Goal: Task Accomplishment & Management: Manage account settings

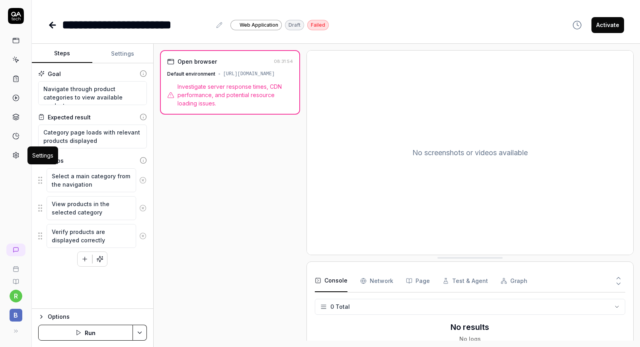
click at [17, 158] on icon at bounding box center [15, 155] width 7 height 7
type textarea "*"
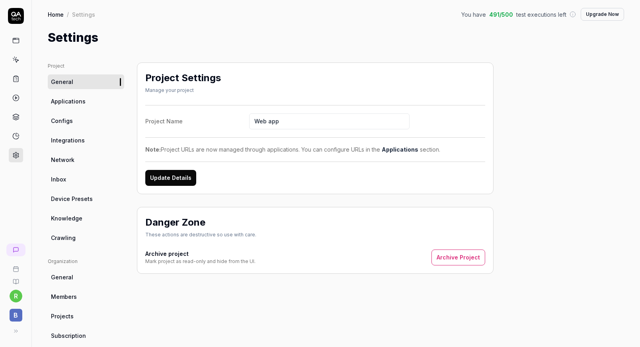
click at [68, 138] on span "Integrations" at bounding box center [68, 140] width 34 height 8
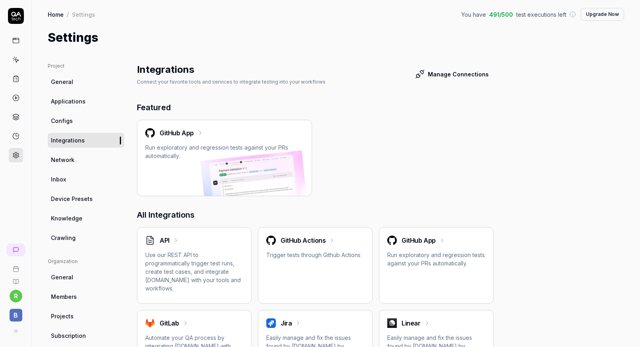
click at [71, 157] on span "Network" at bounding box center [62, 160] width 23 height 8
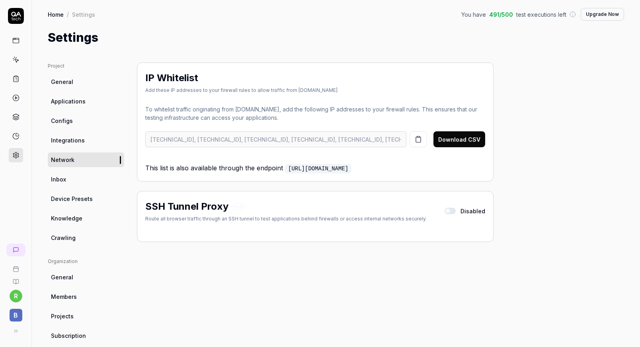
click at [76, 197] on span "Device Presets" at bounding box center [72, 199] width 42 height 8
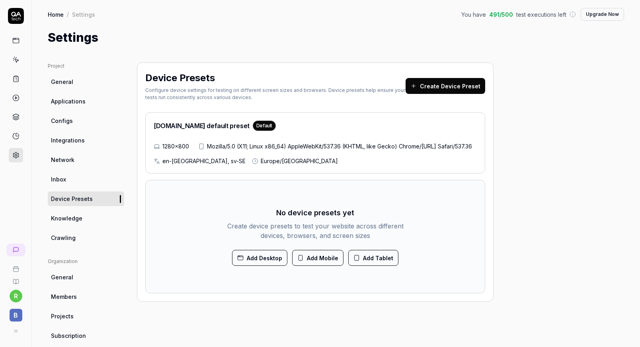
click at [74, 121] on link "Configs" at bounding box center [86, 120] width 76 height 15
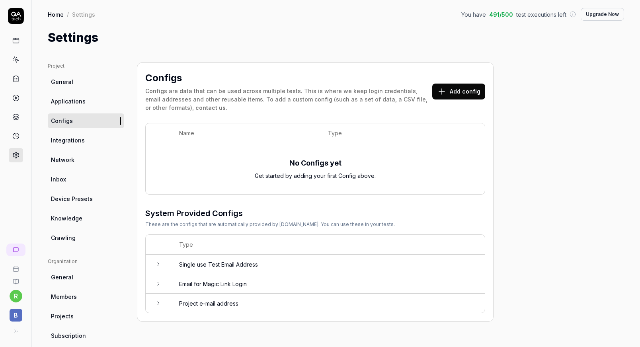
click at [87, 103] on link "Applications" at bounding box center [86, 101] width 76 height 15
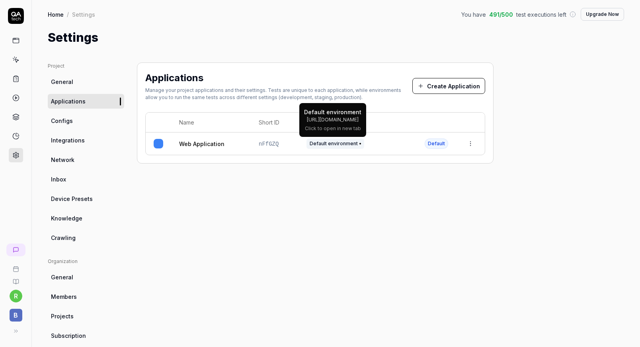
click at [345, 143] on span "Default environment" at bounding box center [335, 143] width 58 height 10
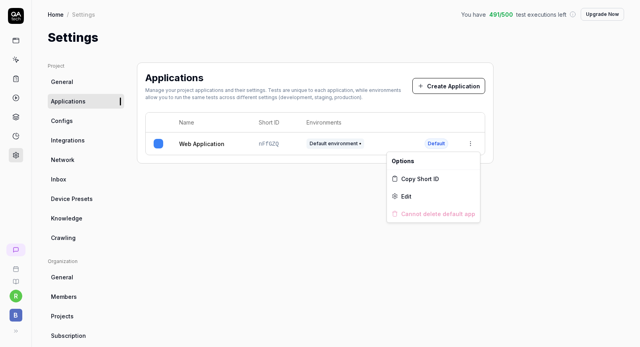
click at [472, 144] on html "r B Home / Settings You have 491 / 500 test executions left Upgrade Now Home / …" at bounding box center [320, 173] width 640 height 347
click at [416, 198] on div "Edit" at bounding box center [433, 196] width 93 height 18
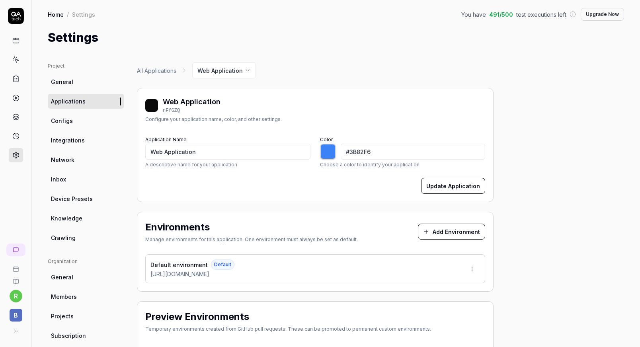
scroll to position [40, 0]
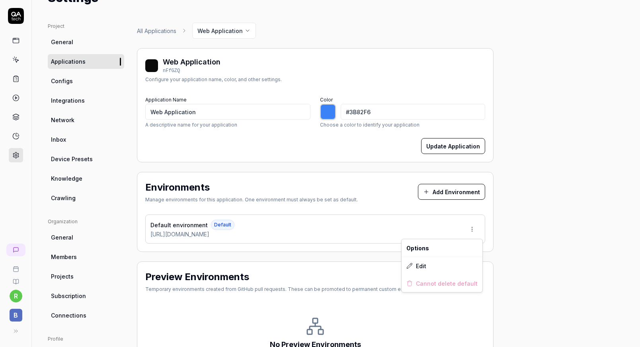
click at [472, 230] on html "r B Home / Settings You have 491 / 500 test executions left Upgrade Now Home / …" at bounding box center [320, 173] width 640 height 347
type input "*******"
click at [436, 264] on div "Edit" at bounding box center [441, 266] width 81 height 18
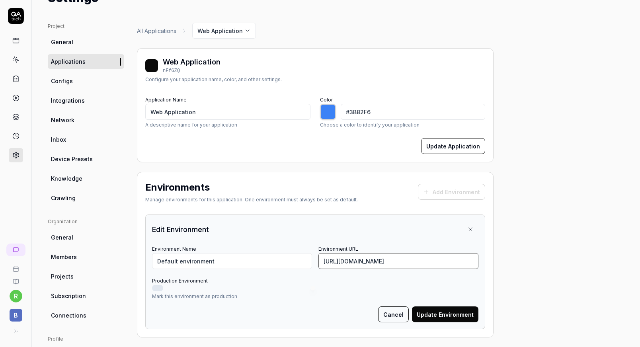
click at [355, 262] on input "[URL][DOMAIN_NAME]" at bounding box center [398, 261] width 160 height 16
type input "[URL][DOMAIN_NAME]"
click at [439, 312] on button "Update Environment" at bounding box center [445, 314] width 66 height 16
type input "*******"
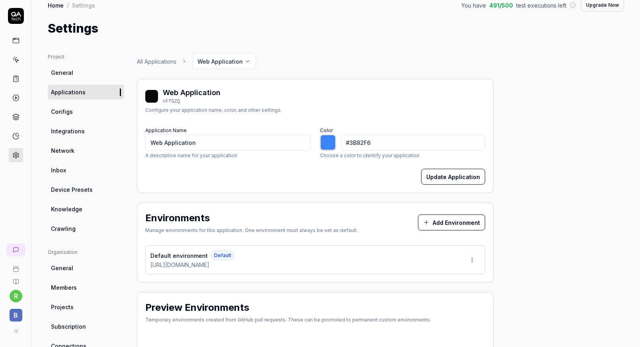
scroll to position [0, 0]
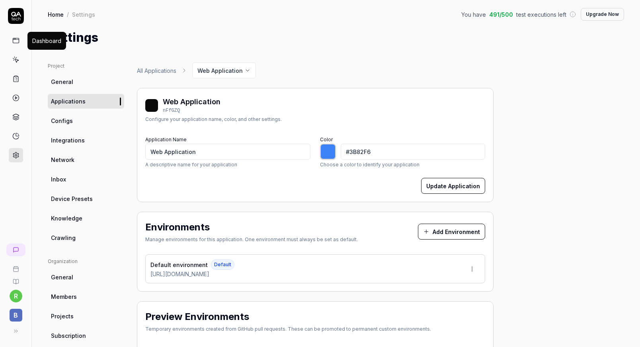
click at [16, 38] on icon at bounding box center [15, 40] width 7 height 7
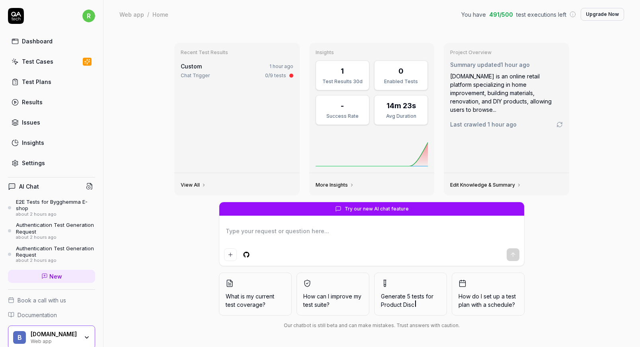
click at [35, 85] on div "Test Plans" at bounding box center [36, 82] width 29 height 8
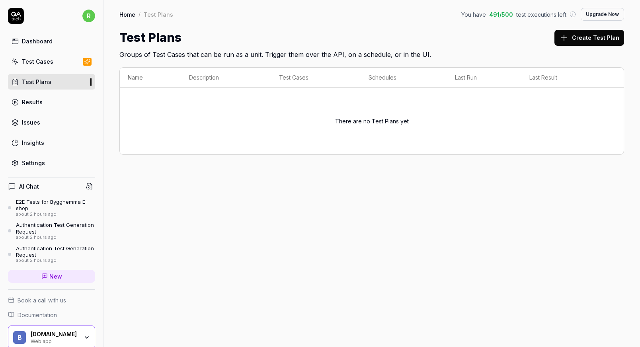
click at [42, 63] on div "Test Cases" at bounding box center [37, 61] width 31 height 8
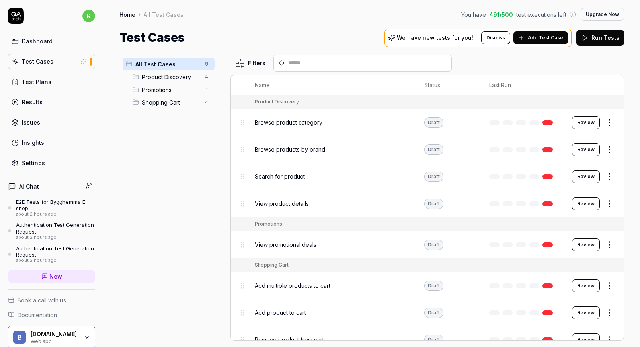
click at [31, 202] on div "E2E Tests for Bygghemma E-shop" at bounding box center [55, 205] width 79 height 13
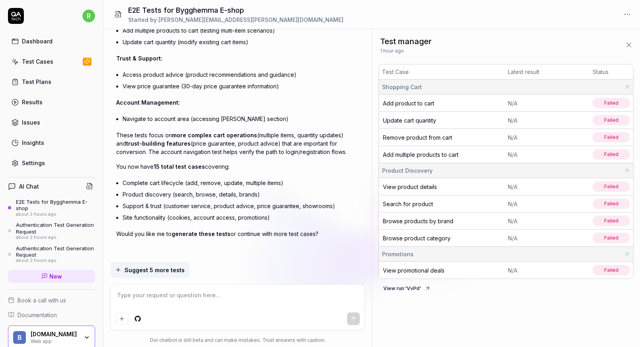
scroll to position [1176, 0]
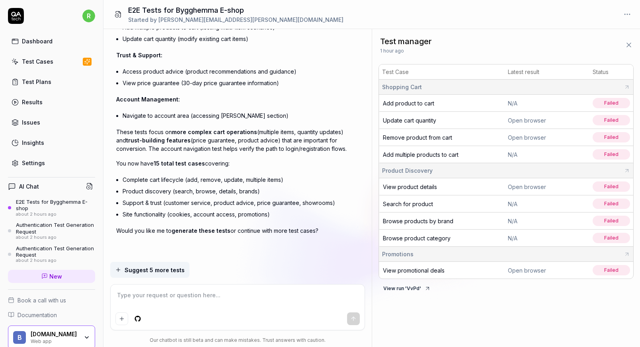
click at [220, 296] on textarea at bounding box center [237, 299] width 244 height 20
type textarea "*"
type textarea "C"
type textarea "*"
type textarea "Ca"
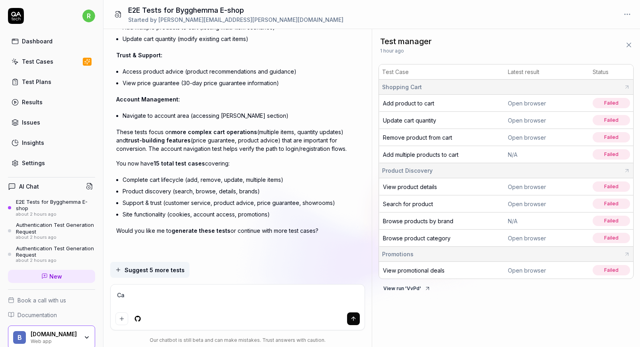
type textarea "*"
type textarea "Can"
type textarea "*"
type textarea "Can"
type textarea "*"
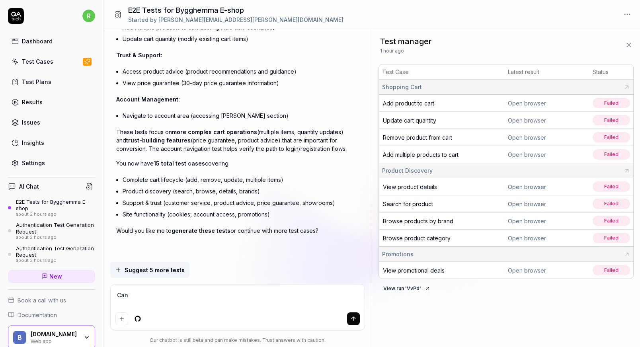
type textarea "Can y"
type textarea "*"
type textarea "Can yo"
type textarea "*"
type textarea "Can you"
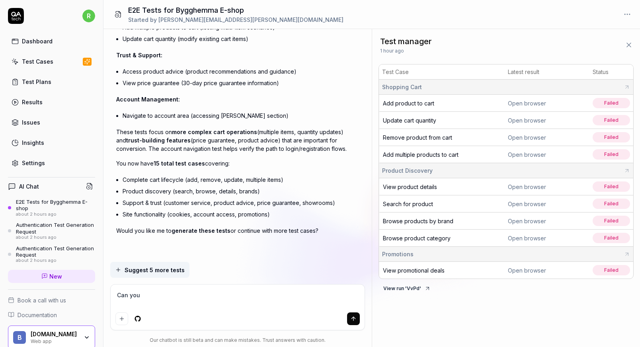
type textarea "*"
type textarea "Can you"
type textarea "*"
type textarea "Can you c"
type textarea "*"
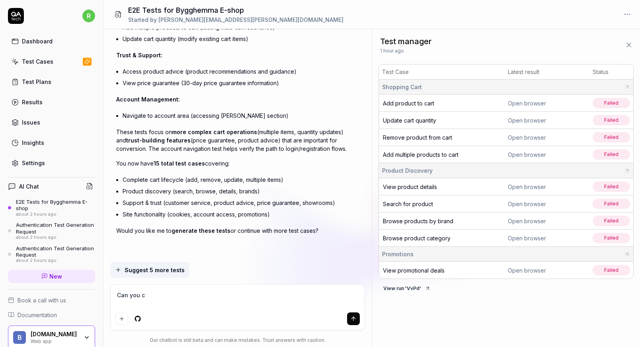
type textarea "Can you ch"
type textarea "*"
type textarea "Can you cha"
type textarea "*"
type textarea "Can you chan"
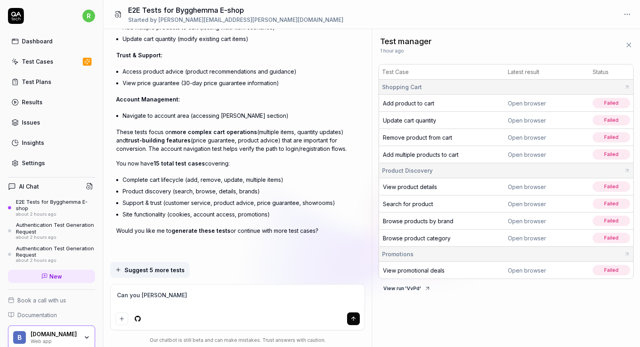
type textarea "*"
type textarea "Can you chang"
type textarea "*"
type textarea "Can you change"
type textarea "*"
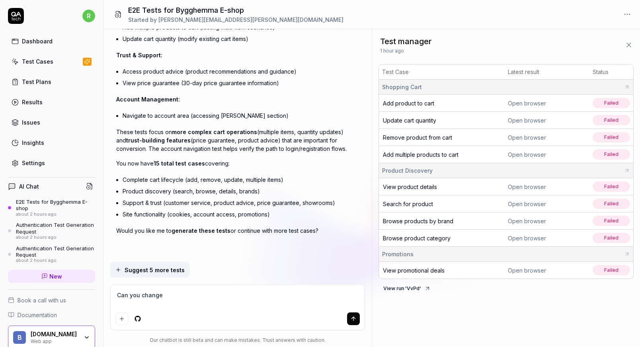
type textarea "Can you change"
type textarea "*"
type textarea "Can you change t"
type textarea "*"
type textarea "Can you change th"
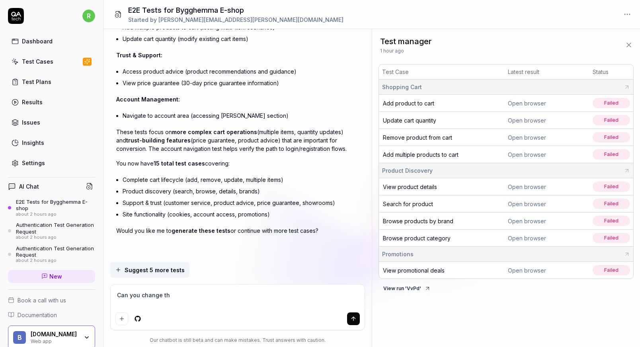
type textarea "*"
type textarea "Can you change the"
type textarea "*"
type textarea "Can you change the"
type textarea "*"
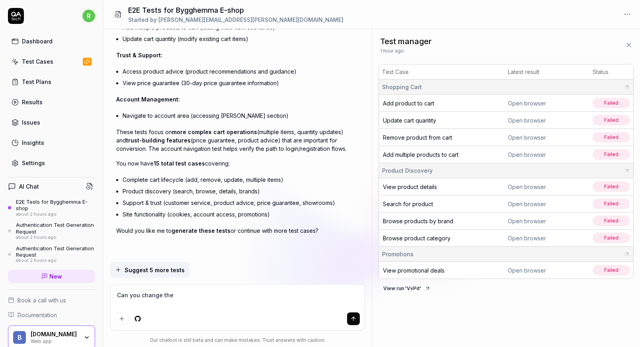
type textarea "Can you change the e"
type textarea "*"
type textarea "Can you change the en"
type textarea "*"
type textarea "Can you change the env"
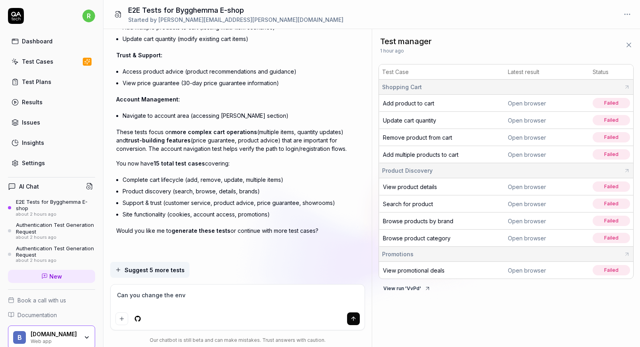
type textarea "*"
type textarea "Can you change the envi"
type textarea "*"
type textarea "Can you change the envir"
type textarea "*"
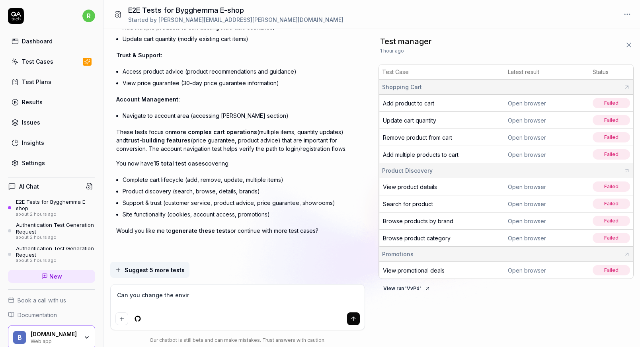
type textarea "Can you change the enviro"
type textarea "*"
type textarea "Can you change the environ"
type textarea "*"
type textarea "Can you change the environm"
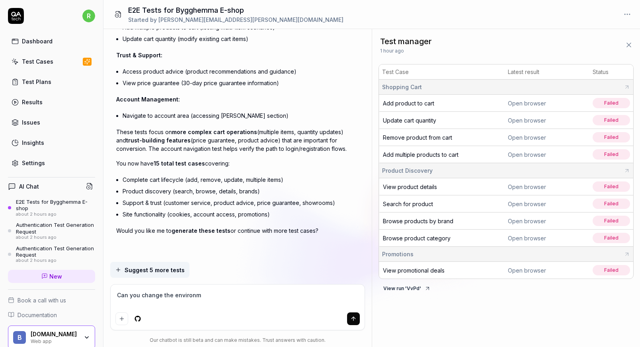
type textarea "*"
type textarea "Can you change the environme"
type textarea "*"
type textarea "Can you change the environment"
type textarea "*"
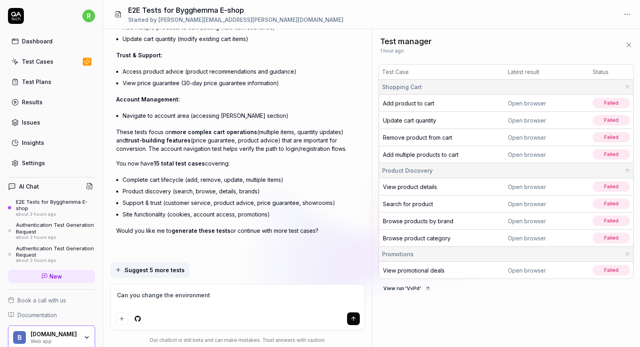
type textarea "Can you change the environment,"
type textarea "*"
type textarea "Can you change the environment,"
type textarea "*"
type textarea "Can you change the environment, i"
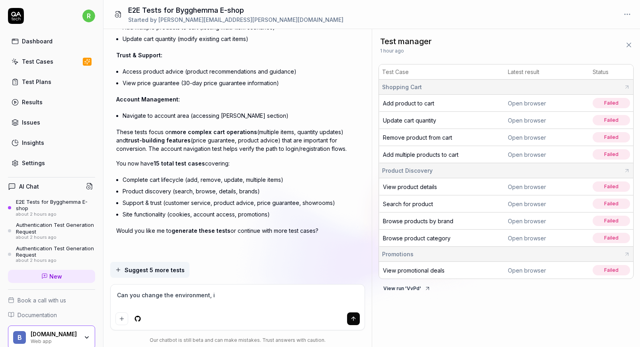
type textarea "*"
type textarea "Can you change the environment, in"
type textarea "*"
type textarea "Can you change the environment, in"
type textarea "*"
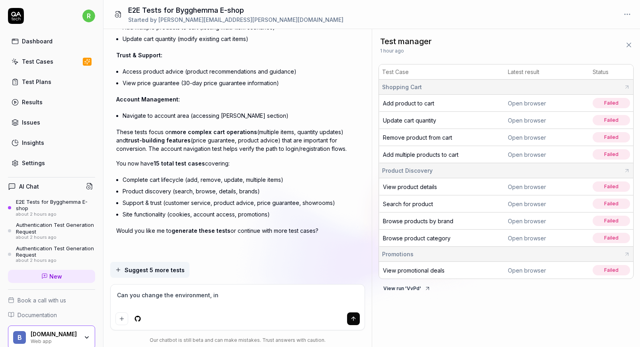
type textarea "Can you change the environment, in a"
type textarea "*"
type textarea "Can you change the environment, in al"
type textarea "*"
type textarea "Can you change the environment, in all"
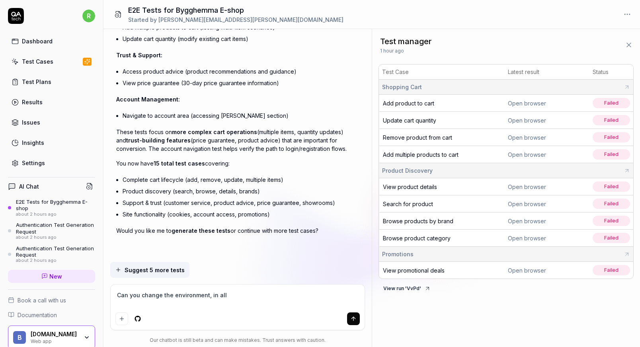
type textarea "*"
type textarea "Can you change the environment, in all"
type textarea "*"
type textarea "Can you change the environment, in all m"
type textarea "*"
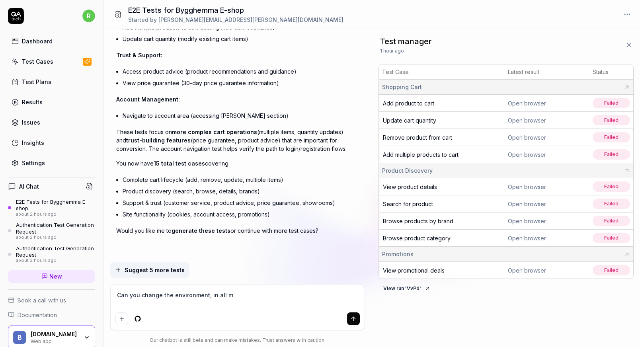
type textarea "Can you change the environment, in all my"
type textarea "*"
type textarea "Can you change the environment, in all my"
type textarea "*"
type textarea "Can you change the environment, in all my t"
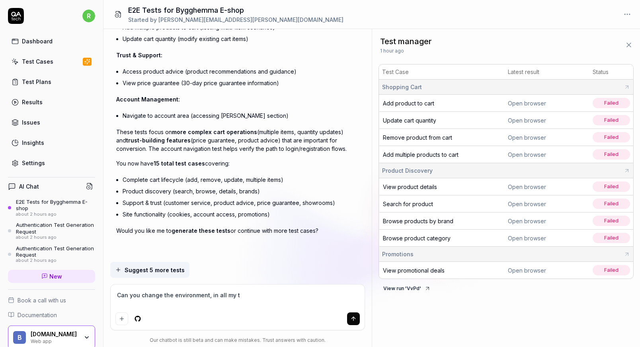
type textarea "*"
type textarea "Can you change the environment, in all my te"
type textarea "*"
type textarea "Can you change the environment, in all my tes"
type textarea "*"
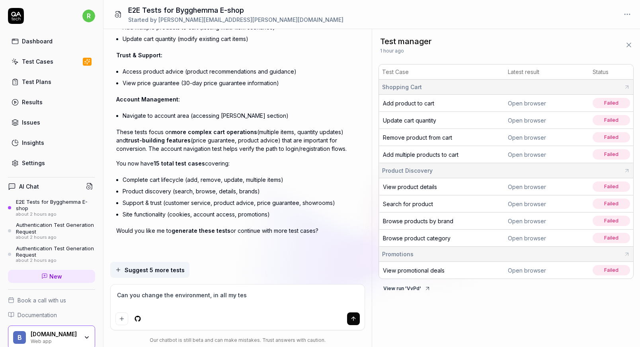
type textarea "Can you change the environment, in all my test"
type textarea "*"
type textarea "Can you change the environment, in all my test"
type textarea "*"
type textarea "Can you change the environment, in all my test c"
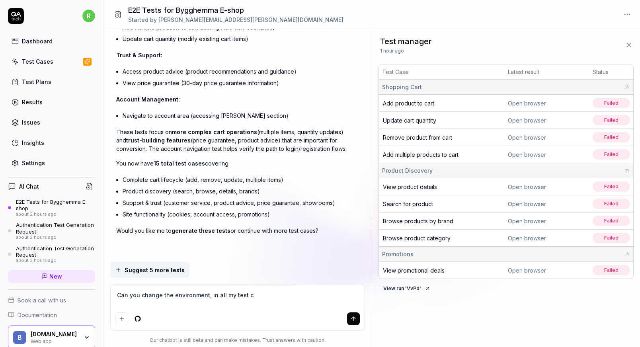
type textarea "*"
type textarea "Can you change the environment, in all my test ca"
type textarea "*"
type textarea "Can you change the environment, in all my test cas"
type textarea "*"
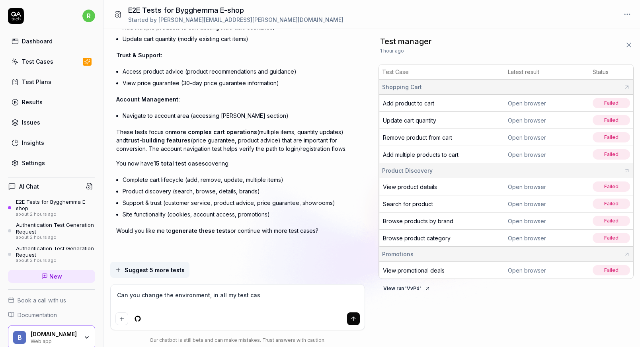
type textarea "Can you change the environment, in all my test case"
type textarea "*"
type textarea "Can you change the environment, in all my test cases"
type textarea "*"
type textarea "Can you change the environment, in all my test cases,"
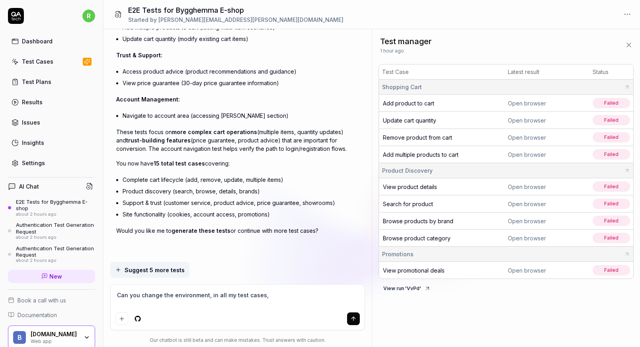
type textarea "*"
type textarea "Can you change the environment, in all my test cases,"
type textarea "*"
type textarea "Can you change the environment, in all my test cases, f"
type textarea "*"
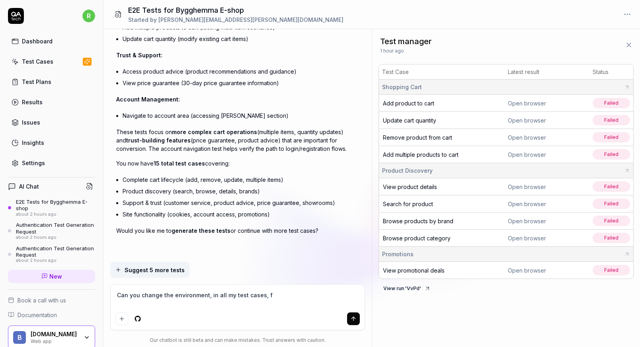
type textarea "Can you change the environment, in all my test cases, fr"
type textarea "*"
type textarea "Can you change the environment, in all my test cases, fro"
type textarea "*"
type textarea "Can you change the environment, in all my test cases, from"
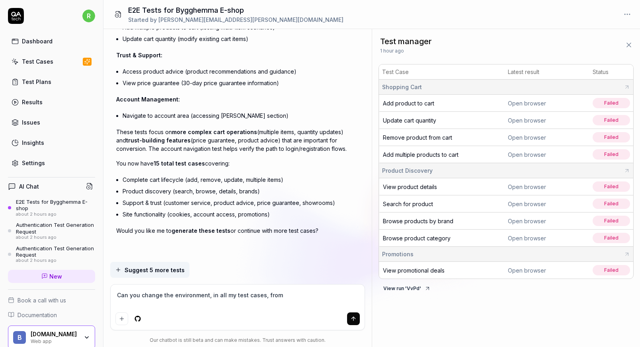
type textarea "*"
type textarea "Can you change the environment, in all my test cases, from"
type textarea "*"
type textarea "Can you change the environment, in all my test cases, from h"
type textarea "*"
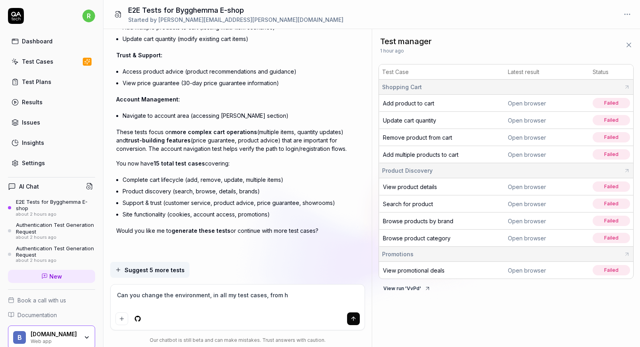
type textarea "Can you change the environment, in all my test cases, from ht"
type textarea "*"
type textarea "Can you change the environment, in all my test cases, from htt"
type textarea "*"
type textarea "Can you change the environment, in all my test cases, from http"
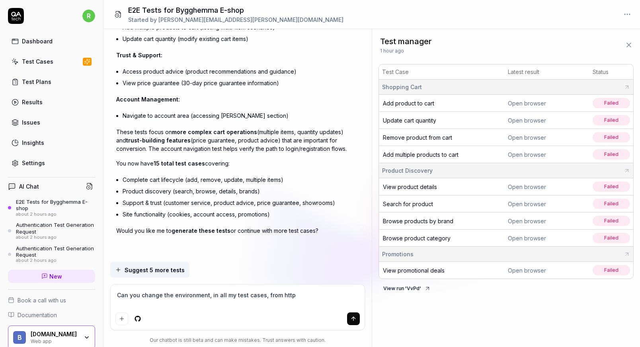
type textarea "*"
type textarea "Can you change the environment, in all my test cases, from https"
type textarea "*"
type textarea "Can you change the environment, in all my test cases, from https:"
type textarea "*"
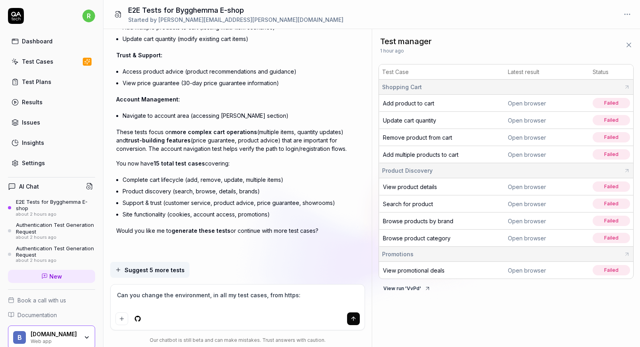
type textarea "Can you change the environment, in all my test cases, from https:/"
type textarea "*"
type textarea "Can you change the environment, in all my test cases, from https://"
type textarea "*"
type textarea "Can you change the environment, in all my test cases, from https://t"
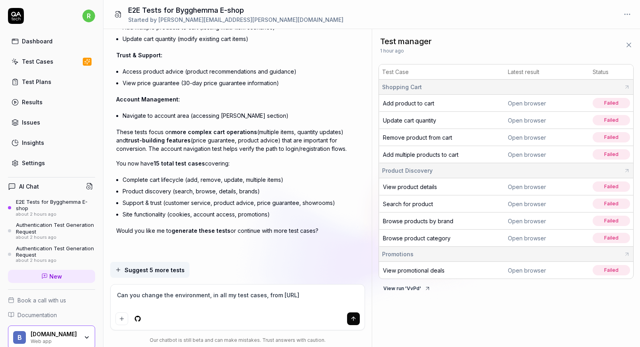
type textarea "*"
type textarea "Can you change the environment, in all my test cases, from https://te"
type textarea "*"
type textarea "Can you change the environment, in all my test cases, from https://tes"
type textarea "*"
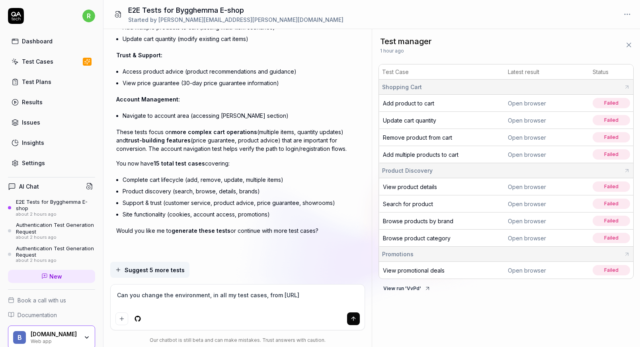
type textarea "Can you change the environment, in all my test cases, from https://test"
type textarea "*"
type textarea "Can you change the environment, in all my test cases, from https://test."
type textarea "*"
type textarea "Can you change the environment, in all my test cases, from https://test.b"
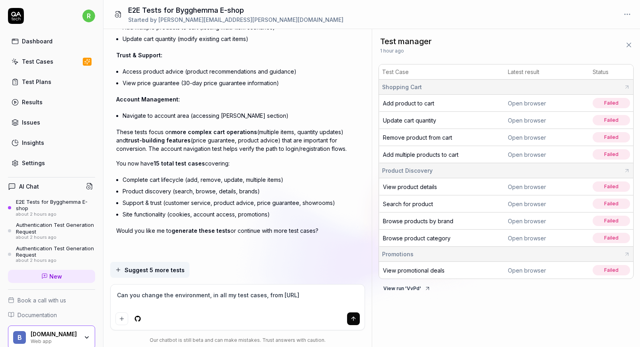
type textarea "*"
type textarea "Can you change the environment, in all my test cases, from https://test.by"
type textarea "*"
type textarea "Can you change the environment, in all my test cases, from https://test.byg"
type textarea "*"
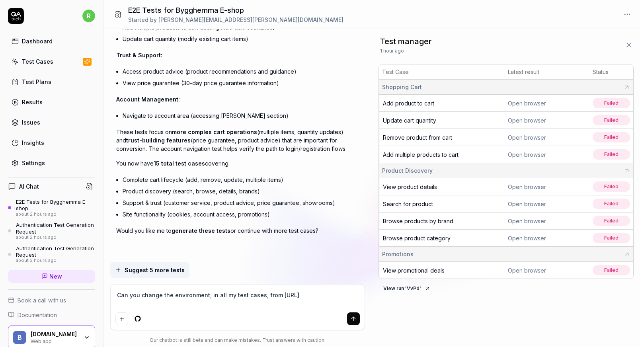
type textarea "Can you change the environment, in all my test cases, from https://test.bygg"
type textarea "*"
type textarea "Can you change the environment, in all my test cases, from https://test.byggh"
type textarea "*"
type textarea "Can you change the environment, in all my test cases, from https://test.bygghe"
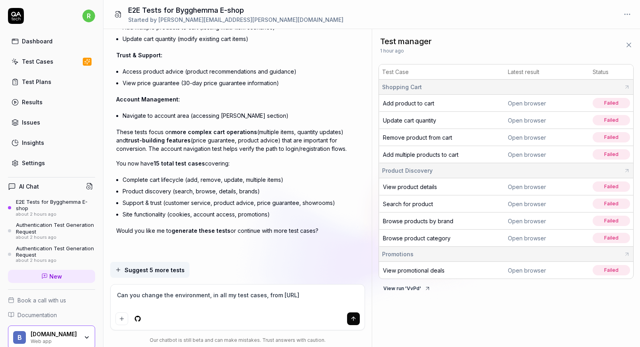
type textarea "*"
type textarea "Can you change the environment, in all my test cases, from https://test.bygghem"
type textarea "*"
type textarea "Can you change the environment, in all my test cases, from https://test.bygghemm"
type textarea "*"
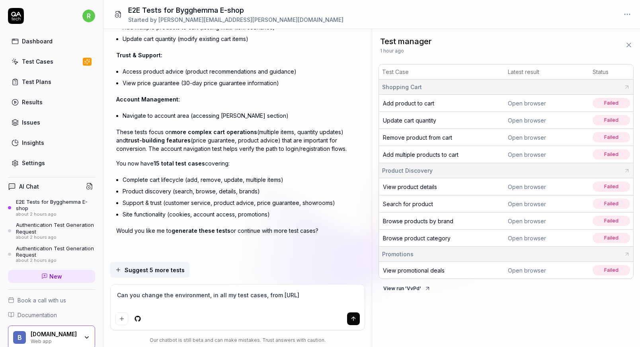
type textarea "Can you change the environment, in all my test cases, from https://test.bygghem…"
type textarea "*"
type textarea "Can you change the environment, in all my test cases, from https://test.bygghem…"
type textarea "*"
type textarea "Can you change the environment, in all my test cases, from https://test.bygghem…"
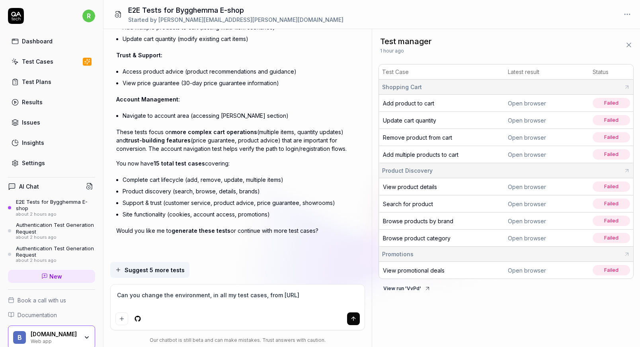
type textarea "*"
type textarea "Can you change the environment, in all my test cases, from https://test.bygghem…"
type textarea "*"
type textarea "Can you change the environment, in all my test cases, from https://test.bygghem…"
type textarea "*"
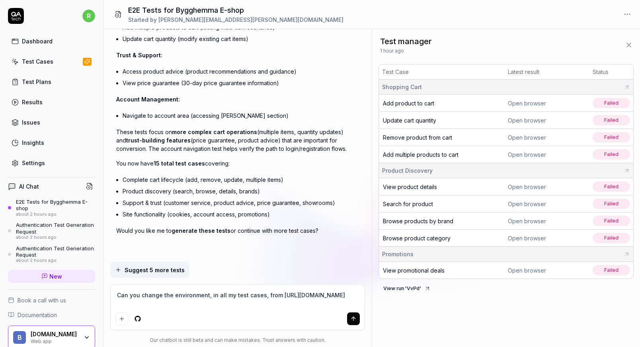
type textarea "Can you change the environment, in all my test cases, from https://test.bygghem…"
type textarea "*"
type textarea "Can you change the environment, in all my test cases, from https://test.bygghem…"
type textarea "*"
type textarea "Can you change the environment, in all my test cases, from https://test.bygghem…"
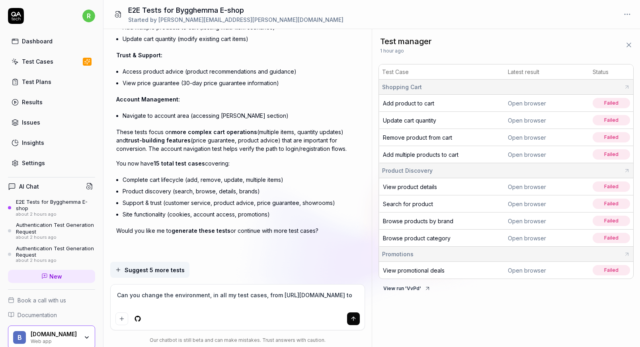
type textarea "*"
type textarea "Can you change the environment, in all my test cases, from https://test.bygghem…"
type textarea "*"
type textarea "Can you change the environment, in all my test cases, from https://test.bygghem…"
type textarea "*"
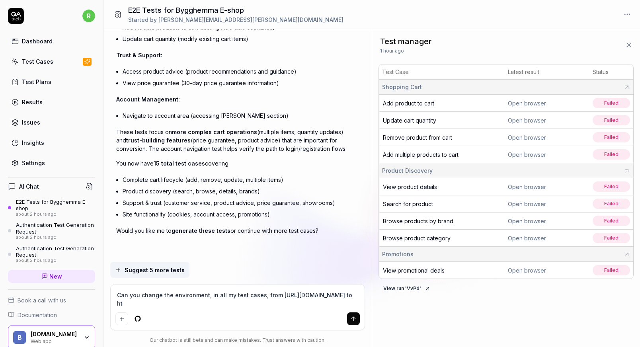
type textarea "Can you change the environment, in all my test cases, from https://test.bygghem…"
type textarea "*"
type textarea "Can you change the environment, in all my test cases, from https://test.bygghem…"
type textarea "*"
type textarea "Can you change the environment, in all my test cases, from https://test.bygghem…"
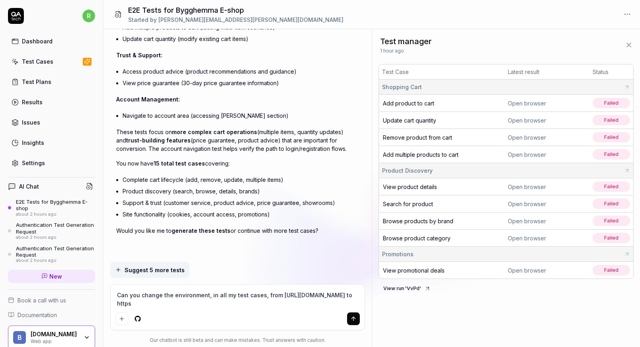
type textarea "*"
type textarea "Can you change the environment, in all my test cases, from https://test.bygghem…"
type textarea "*"
type textarea "Can you change the environment, in all my test cases, from https://test.bygghem…"
type textarea "*"
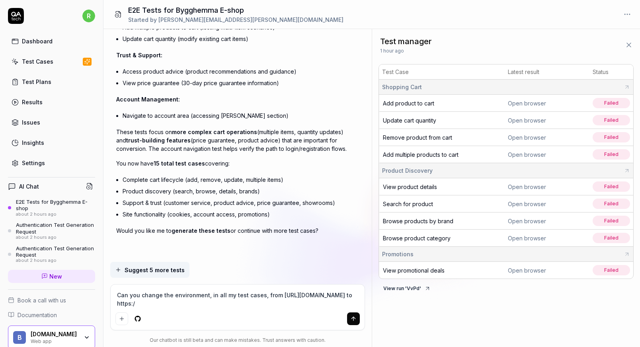
type textarea "Can you change the environment, in all my test cases, from https://test.bygghem…"
type textarea "*"
type textarea "Can you change the environment, in all my test cases, from https://test.bygghem…"
type textarea "*"
type textarea "Can you change the environment, in all my test cases, from https://test.bygghem…"
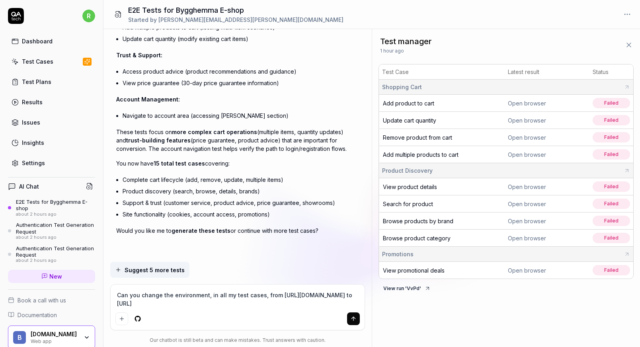
type textarea "*"
type textarea "Can you change the environment, in all my test cases, from https://test.bygghem…"
type textarea "*"
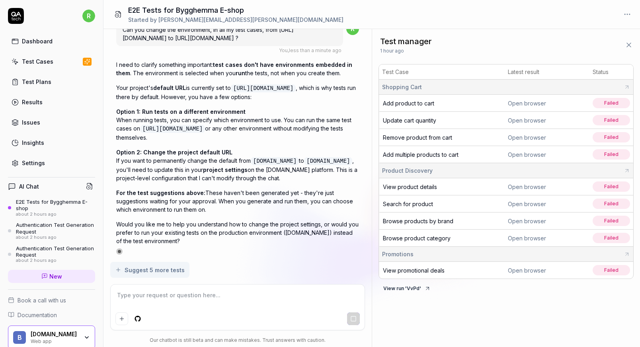
scroll to position [1425, 0]
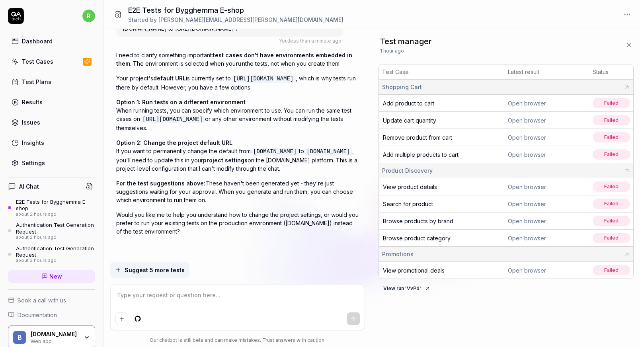
click at [212, 298] on textarea at bounding box center [237, 299] width 244 height 20
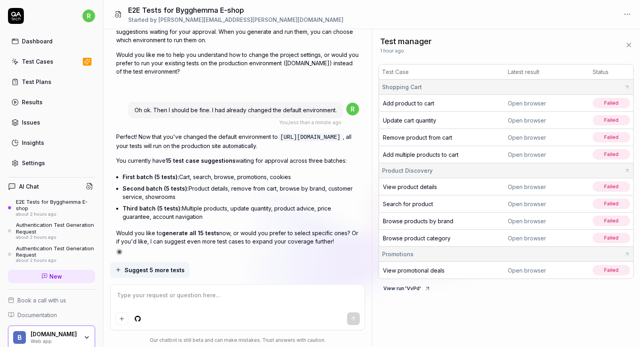
scroll to position [1594, 0]
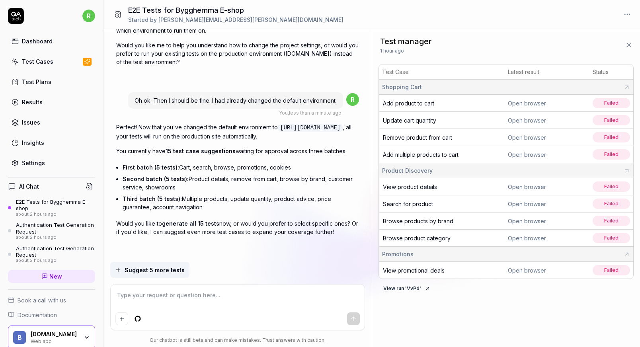
click at [30, 59] on div "Test Cases" at bounding box center [37, 61] width 31 height 8
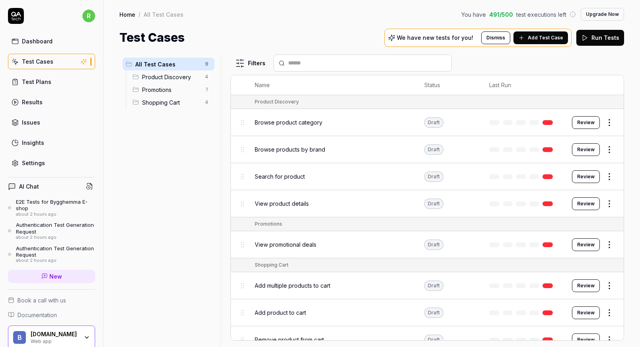
click at [583, 176] on button "Review" at bounding box center [586, 176] width 28 height 13
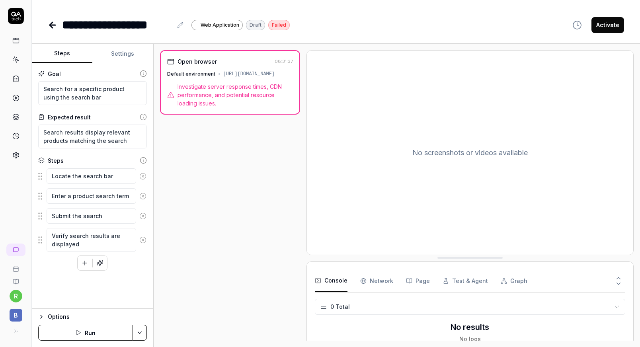
click at [19, 157] on icon at bounding box center [15, 155] width 7 height 7
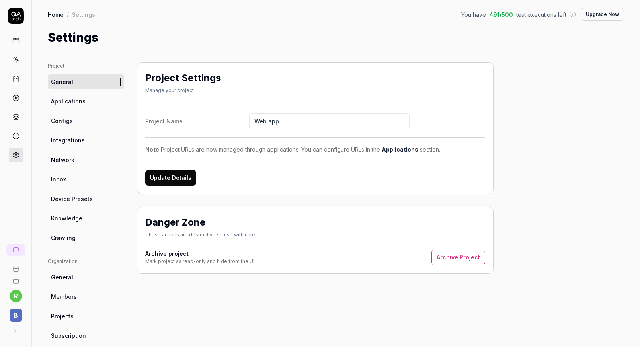
click at [79, 120] on link "Configs" at bounding box center [86, 120] width 76 height 15
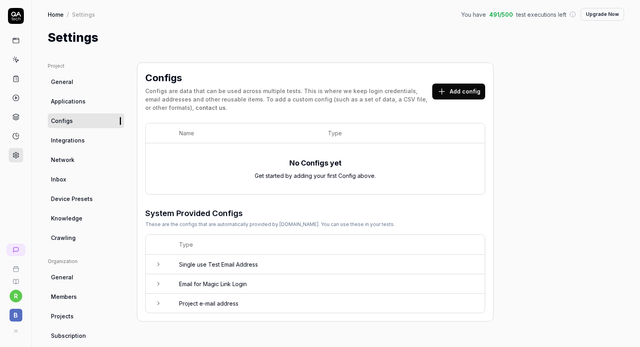
click at [92, 103] on link "Applications" at bounding box center [86, 101] width 76 height 15
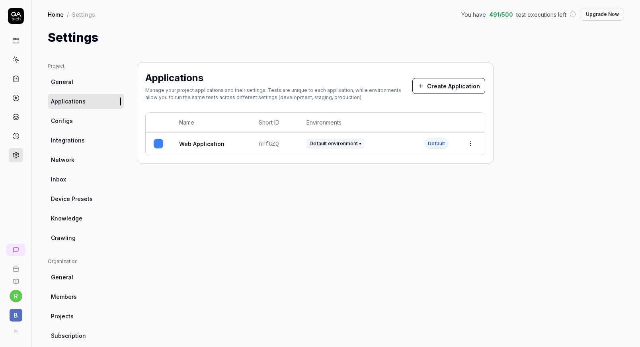
click at [470, 143] on html "r B Home / Settings You have 491 / 500 test executions left Upgrade Now Home / …" at bounding box center [320, 173] width 640 height 347
click at [425, 197] on div "Edit" at bounding box center [433, 196] width 93 height 18
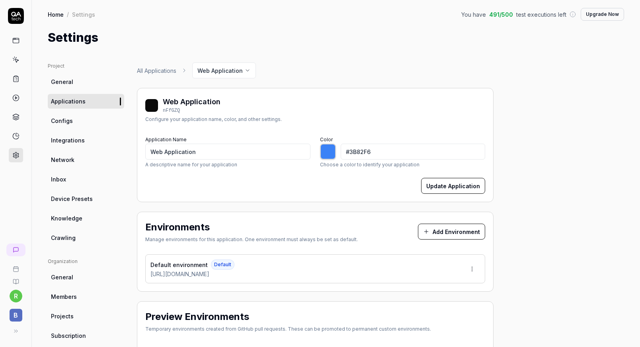
type input "*******"
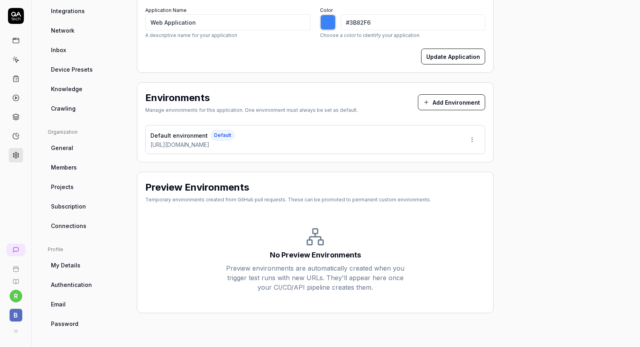
scroll to position [10, 0]
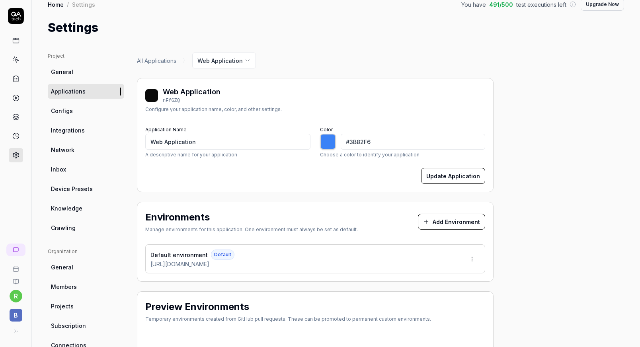
click at [15, 38] on rect at bounding box center [16, 40] width 6 height 5
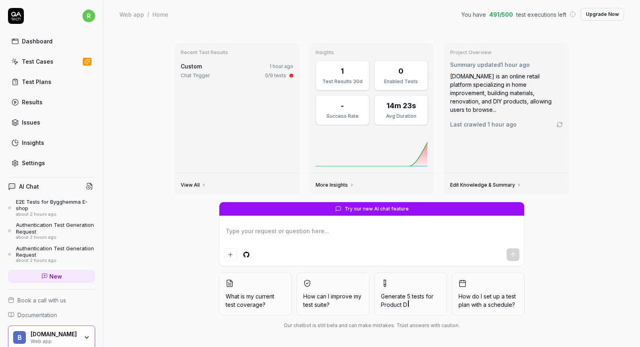
click at [34, 201] on div "E2E Tests for Bygghemma E-shop" at bounding box center [55, 205] width 79 height 13
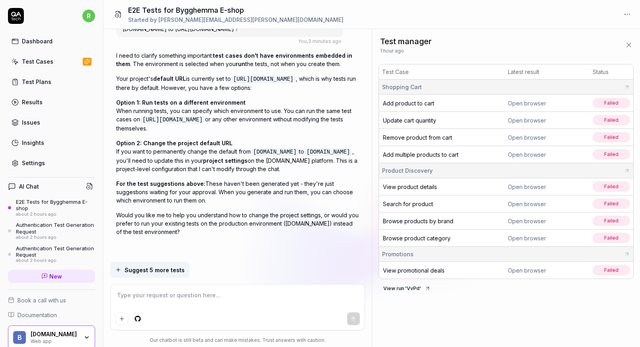
scroll to position [1424, 0]
click at [33, 164] on div "Settings" at bounding box center [33, 163] width 23 height 8
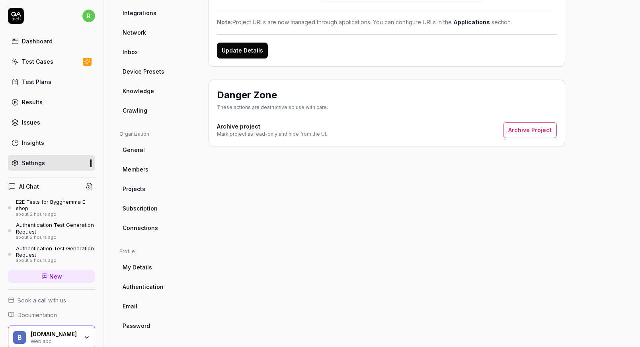
scroll to position [129, 0]
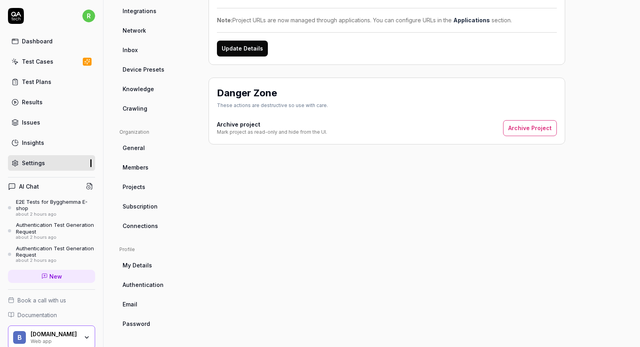
click at [143, 187] on span "Projects" at bounding box center [134, 187] width 23 height 8
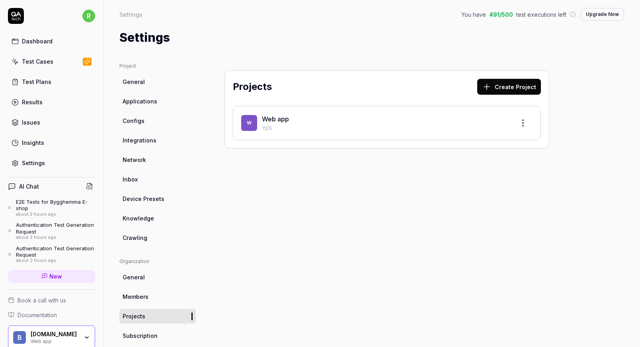
click at [524, 121] on html "r Dashboard Test Cases Test Plans Results Issues Insights Settings AI Chat E2E …" at bounding box center [320, 173] width 640 height 347
click at [470, 162] on div "Edit" at bounding box center [493, 160] width 76 height 18
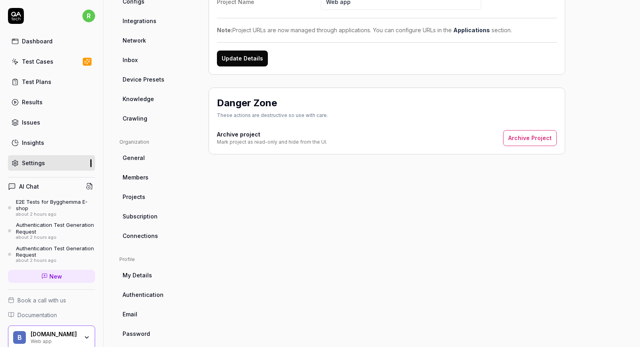
scroll to position [129, 0]
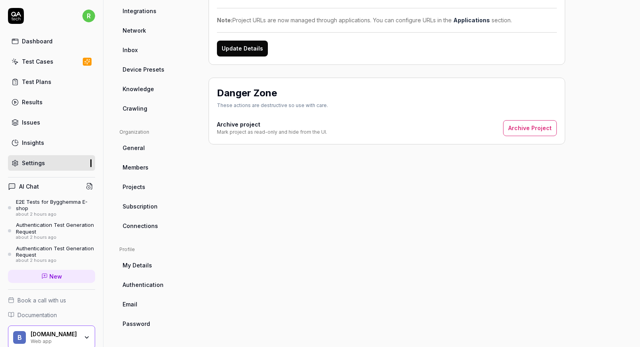
click at [141, 146] on span "General" at bounding box center [134, 148] width 22 height 8
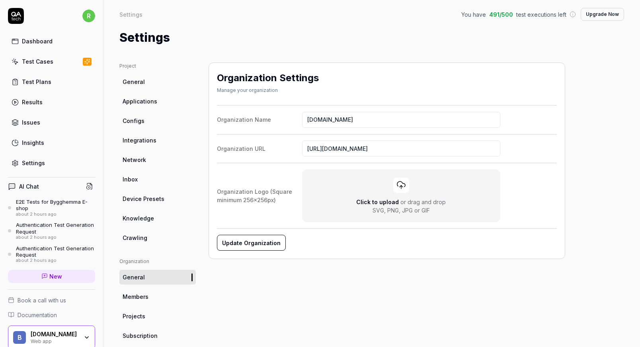
click at [147, 298] on span "Members" at bounding box center [136, 296] width 26 height 8
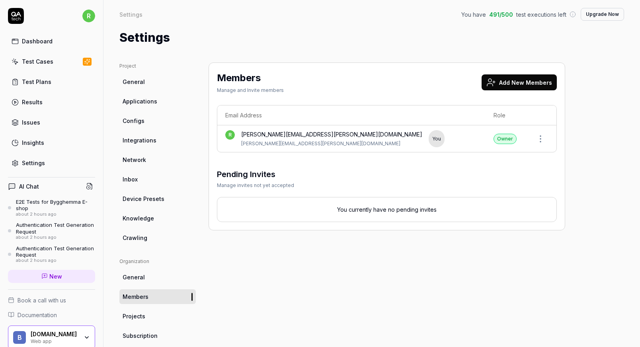
click at [151, 279] on link "General" at bounding box center [157, 277] width 76 height 15
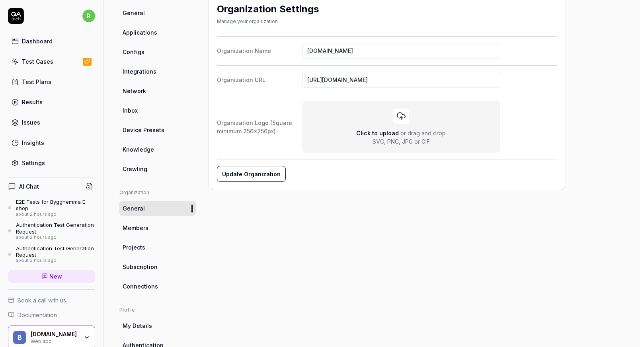
scroll to position [80, 0]
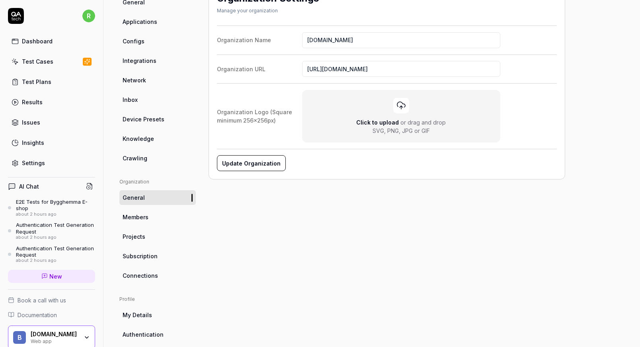
click at [149, 233] on link "Projects" at bounding box center [157, 236] width 76 height 15
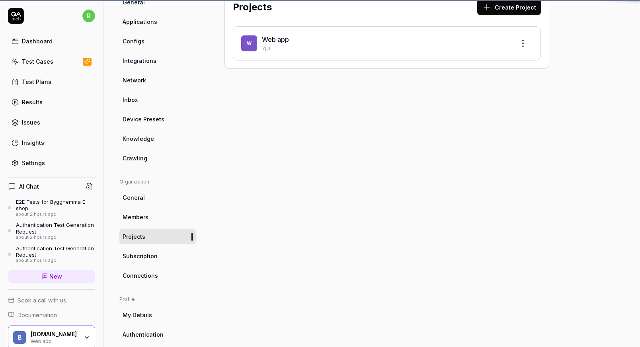
scroll to position [62, 0]
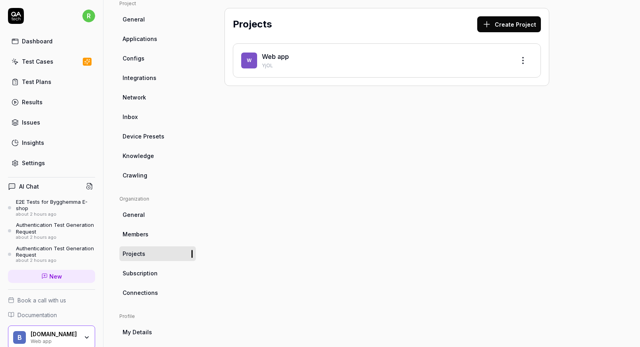
click at [159, 272] on link "Subscription" at bounding box center [157, 273] width 76 height 15
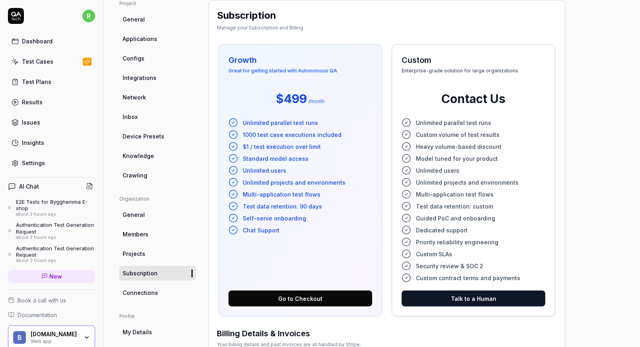
click at [161, 292] on link "Connections" at bounding box center [157, 292] width 76 height 15
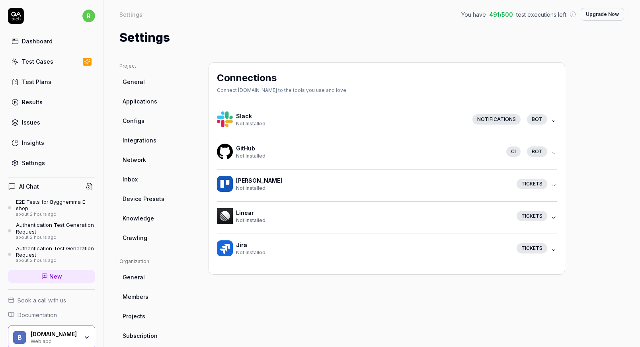
click at [145, 84] on link "General" at bounding box center [157, 81] width 76 height 15
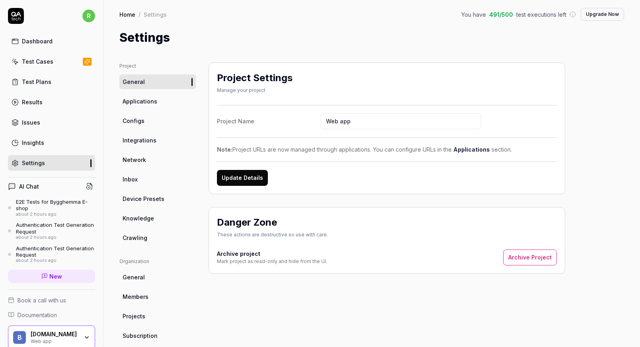
click at [152, 103] on span "Applications" at bounding box center [140, 101] width 35 height 8
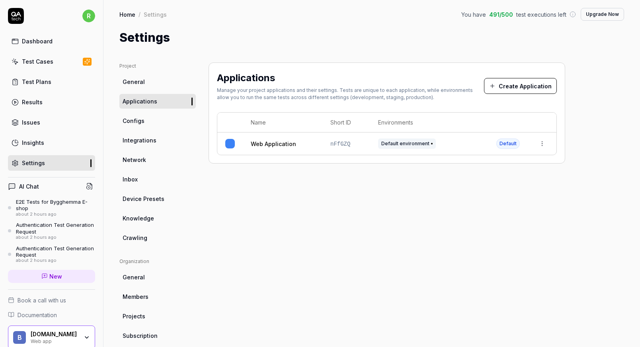
click at [149, 121] on link "Configs" at bounding box center [157, 120] width 76 height 15
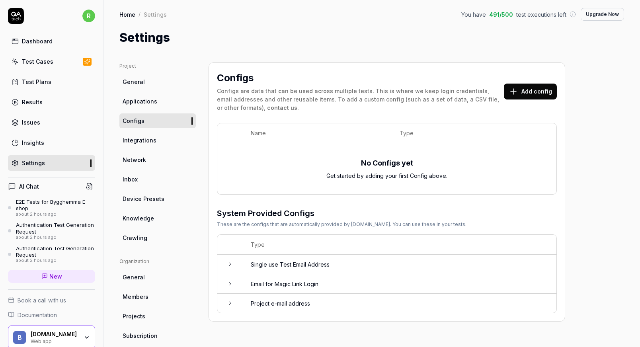
click at [154, 142] on span "Integrations" at bounding box center [140, 140] width 34 height 8
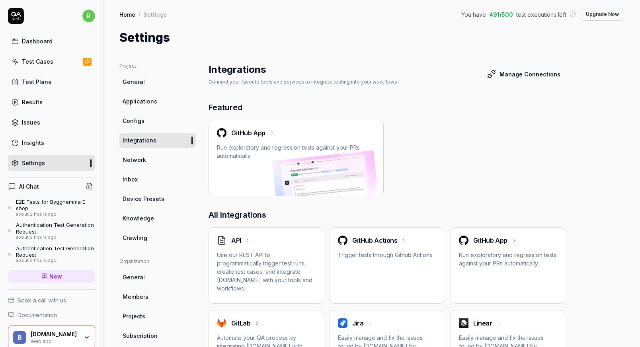
click at [152, 160] on link "Network" at bounding box center [157, 159] width 76 height 15
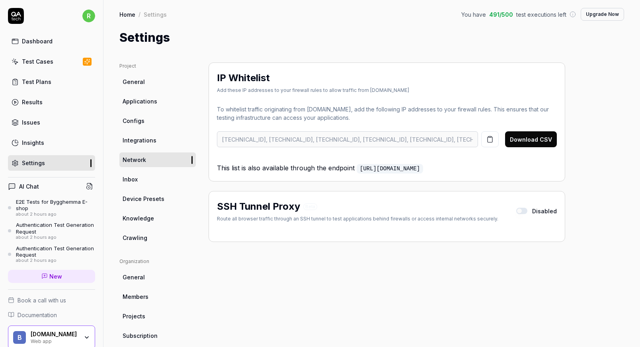
click at [168, 179] on link "Inbox" at bounding box center [157, 179] width 76 height 15
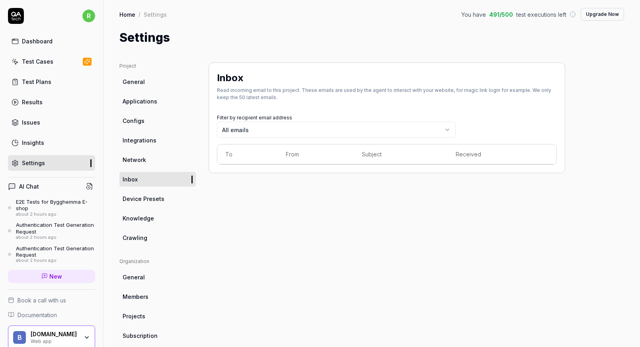
click at [168, 197] on link "Device Presets" at bounding box center [157, 198] width 76 height 15
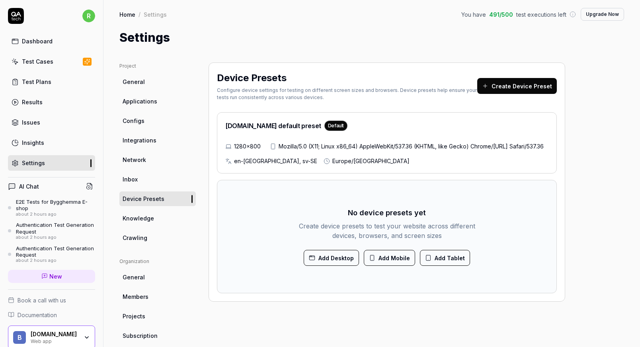
click at [160, 219] on link "Knowledge" at bounding box center [157, 218] width 76 height 15
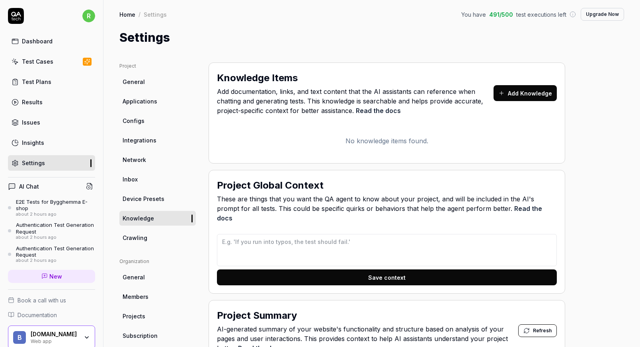
click at [158, 238] on link "Crawling" at bounding box center [157, 237] width 76 height 15
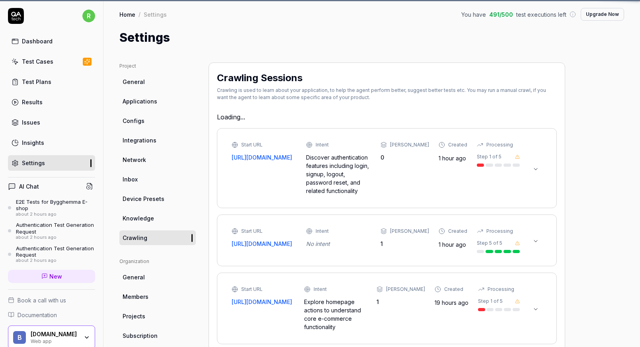
type textarea "*"
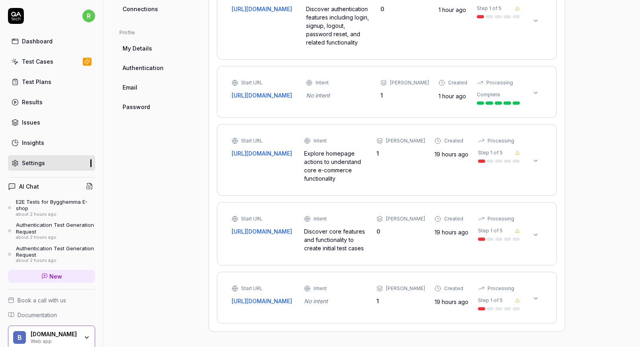
scroll to position [350, 0]
click at [37, 84] on div "Test Plans" at bounding box center [36, 82] width 29 height 8
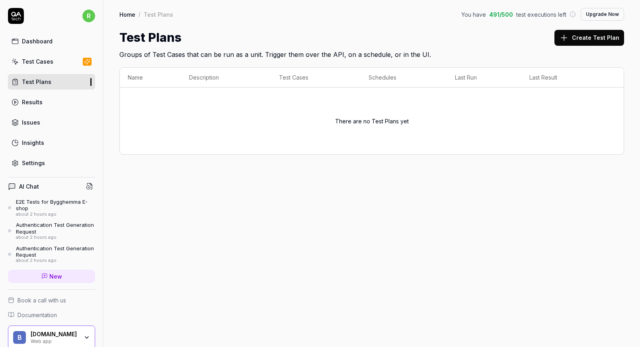
click at [600, 39] on button "Create Test Plan" at bounding box center [589, 38] width 70 height 16
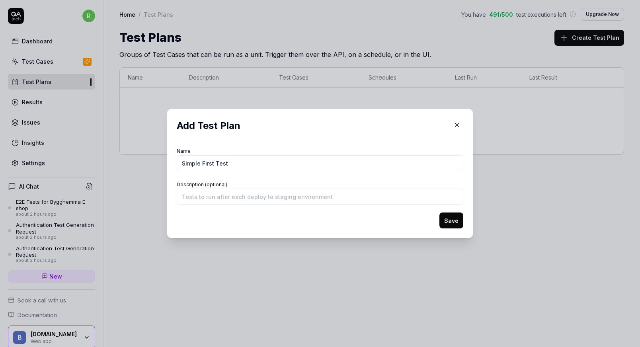
type input "Simple First Test"
click at [252, 196] on input "Description (optional)" at bounding box center [320, 197] width 286 height 16
click at [448, 218] on button "Save" at bounding box center [451, 220] width 24 height 16
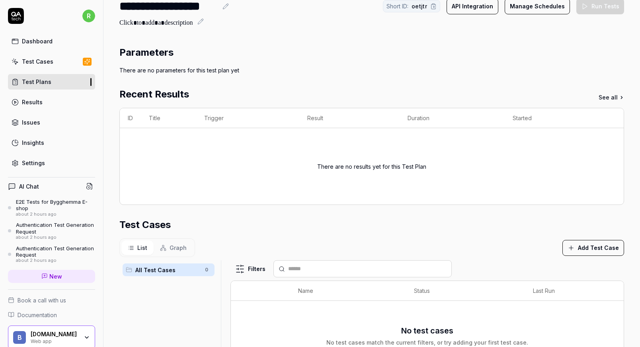
scroll to position [80, 0]
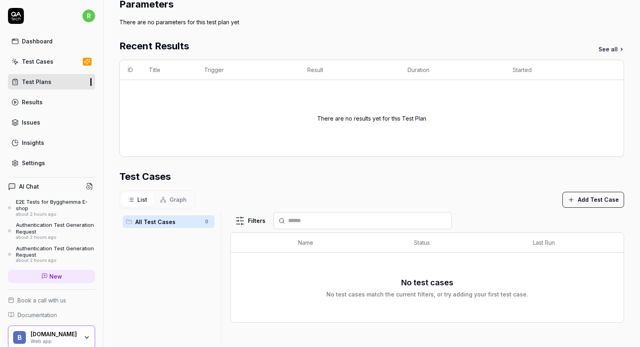
click at [581, 200] on button "Add Test Case" at bounding box center [593, 200] width 62 height 16
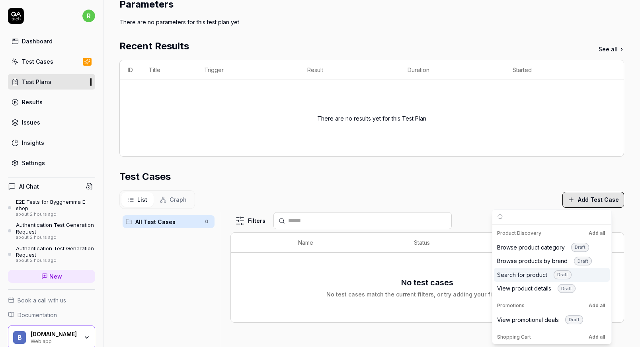
click at [536, 275] on div "Search for product Draft" at bounding box center [534, 274] width 74 height 9
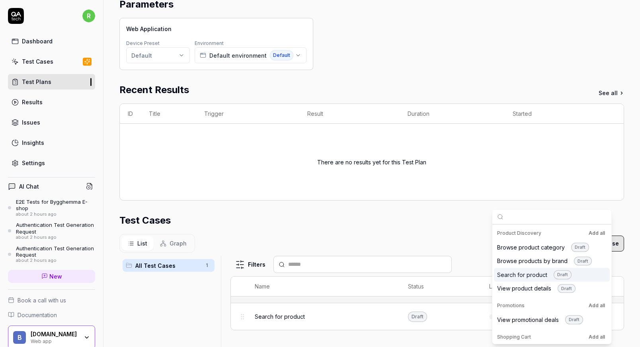
scroll to position [123, 0]
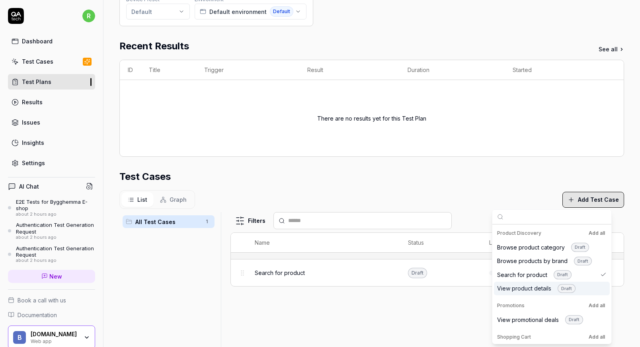
click at [535, 288] on div "View product details Draft" at bounding box center [536, 288] width 78 height 9
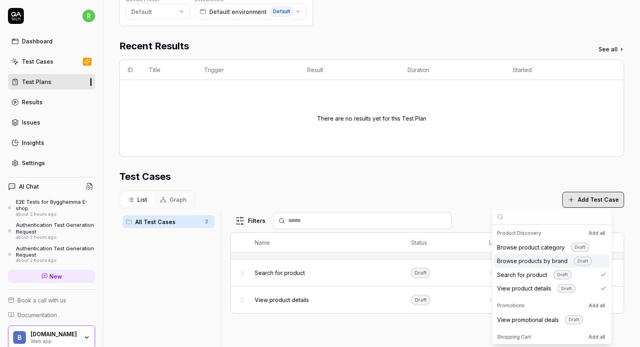
click at [500, 184] on section "Test Cases List Graph Add Test Case All Test Cases 2 Filters Name Status Last R…" at bounding box center [371, 291] width 505 height 242
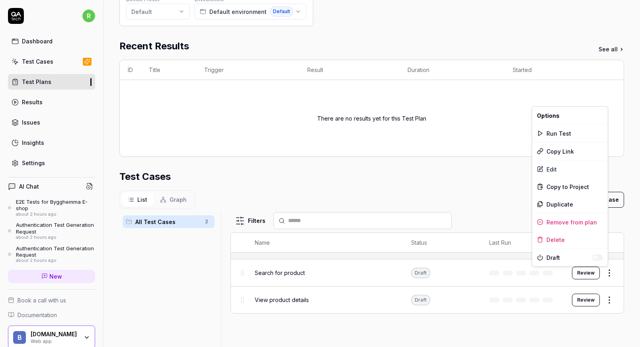
click at [604, 271] on html "**********" at bounding box center [320, 173] width 640 height 347
click at [563, 132] on div "Run Test" at bounding box center [570, 134] width 76 height 18
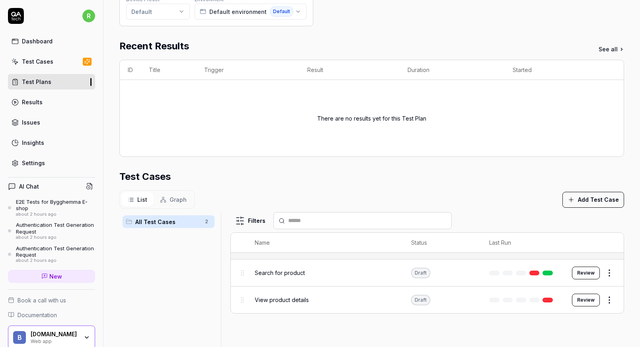
click at [544, 271] on link at bounding box center [547, 273] width 10 height 5
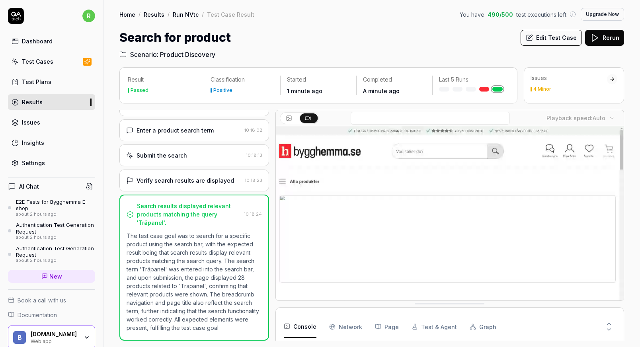
scroll to position [39, 0]
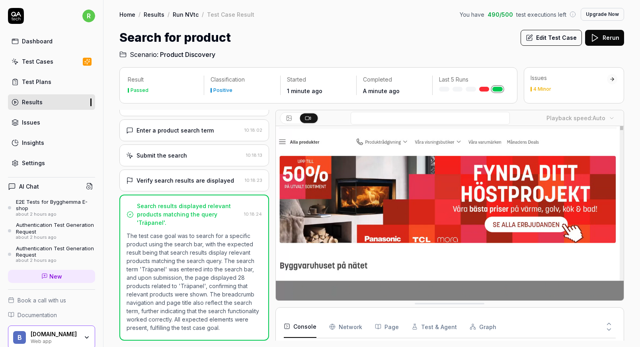
click at [290, 117] on icon at bounding box center [289, 118] width 6 height 6
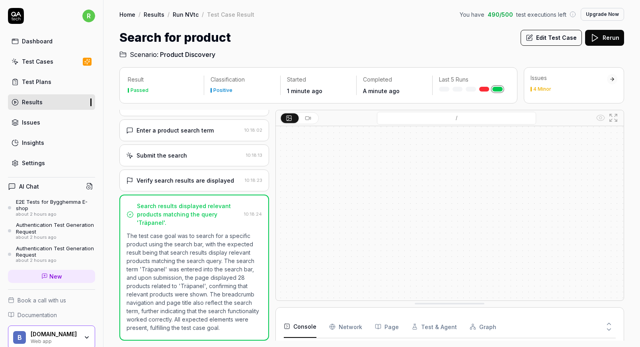
scroll to position [0, 0]
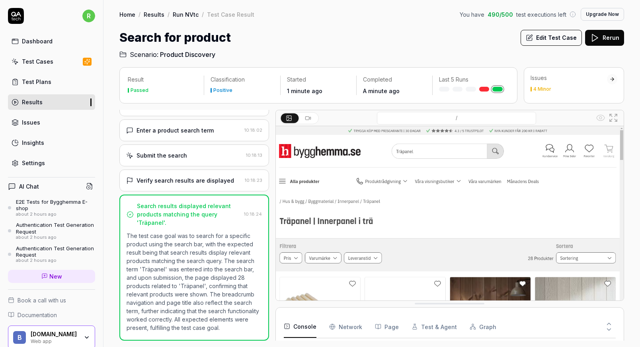
click at [541, 89] on div "4 Minor" at bounding box center [542, 89] width 18 height 5
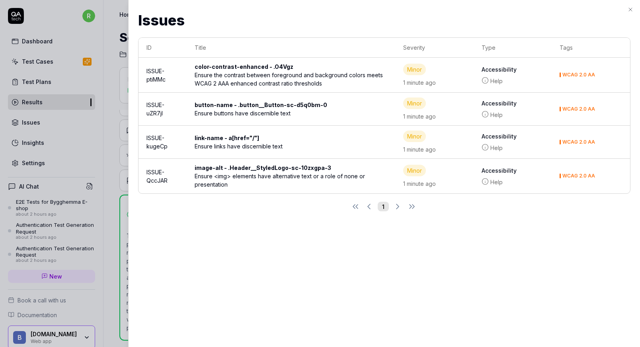
click at [261, 144] on div "Ensure links have discernible text" at bounding box center [291, 146] width 193 height 8
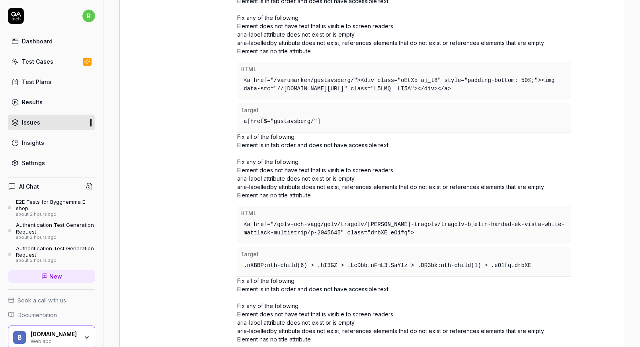
scroll to position [1950, 0]
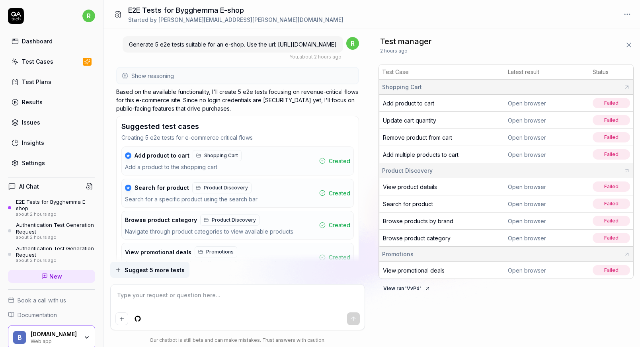
scroll to position [1594, 0]
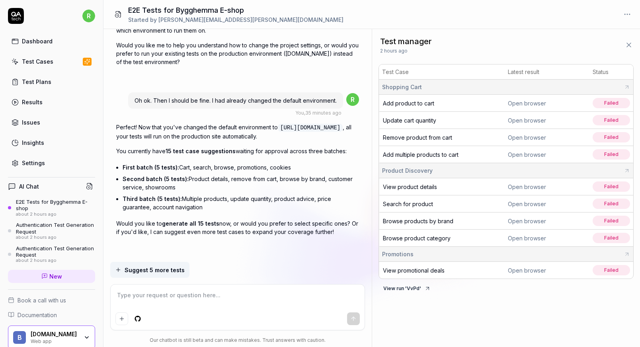
click at [31, 61] on div "Test Cases" at bounding box center [37, 61] width 31 height 8
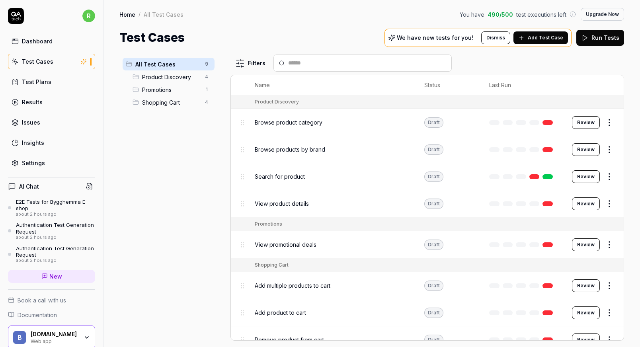
click at [161, 90] on span "Promotions" at bounding box center [171, 90] width 58 height 8
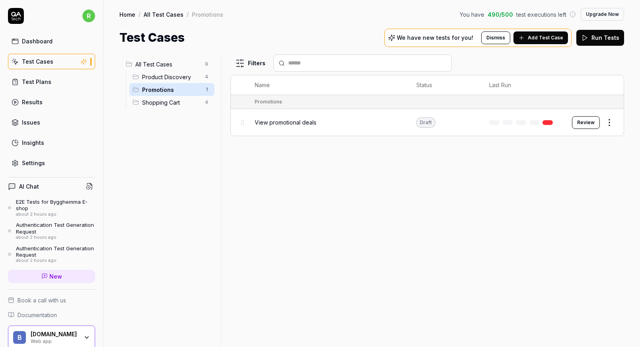
click at [163, 74] on span "Product Discovery" at bounding box center [171, 77] width 58 height 8
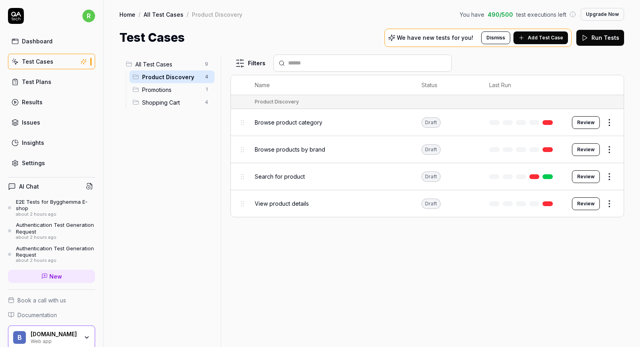
click at [582, 148] on button "Review" at bounding box center [586, 149] width 28 height 13
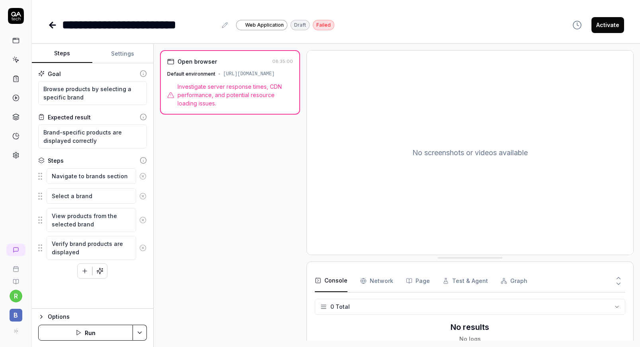
click at [201, 157] on div "Open browser 08:35:00 Default environment https://test.bygghemma.se Investigate…" at bounding box center [230, 195] width 140 height 290
click at [122, 56] on button "Settings" at bounding box center [122, 53] width 60 height 19
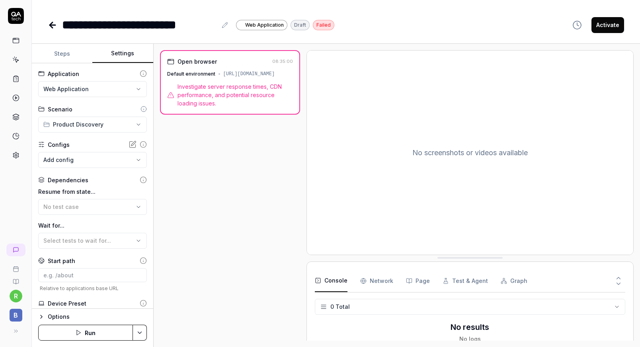
click at [60, 53] on button "Steps" at bounding box center [62, 53] width 60 height 19
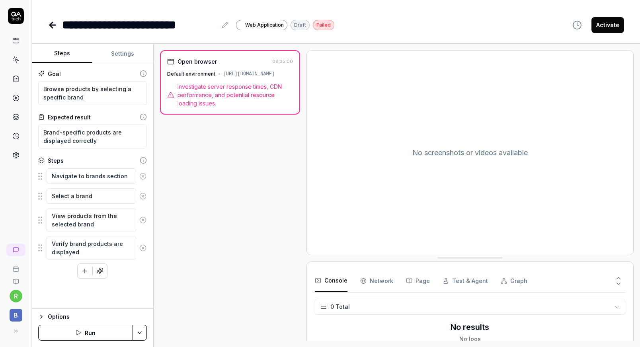
click at [53, 23] on icon at bounding box center [53, 25] width 10 height 10
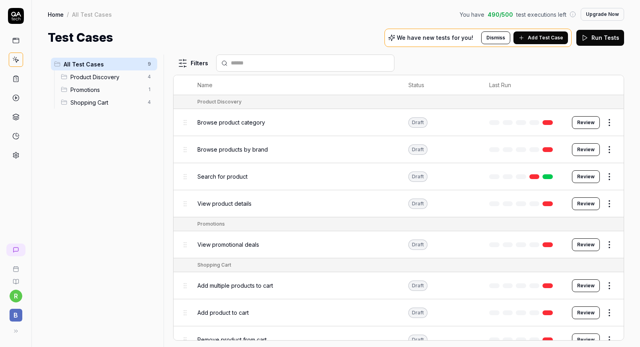
click at [219, 176] on span "Search for product" at bounding box center [222, 176] width 50 height 8
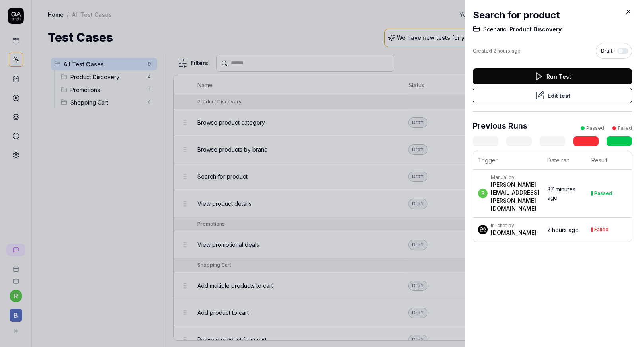
click at [557, 94] on button "Edit test" at bounding box center [552, 96] width 159 height 16
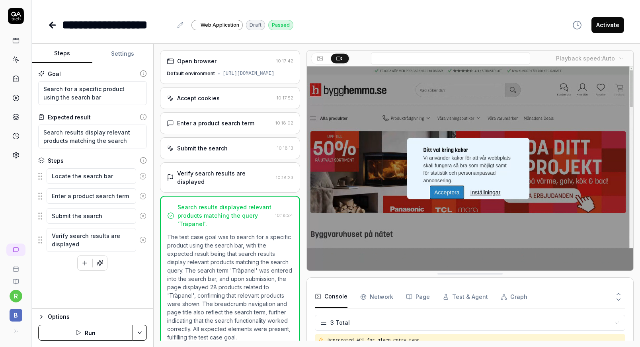
scroll to position [18, 0]
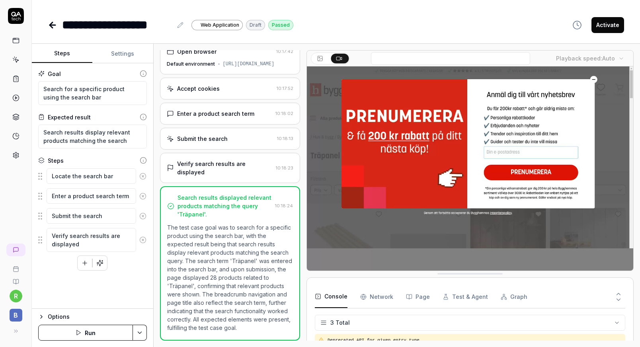
click at [60, 21] on div "**********" at bounding box center [170, 25] width 245 height 18
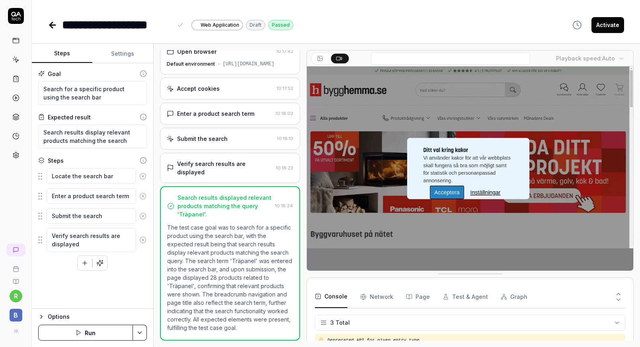
type textarea "*"
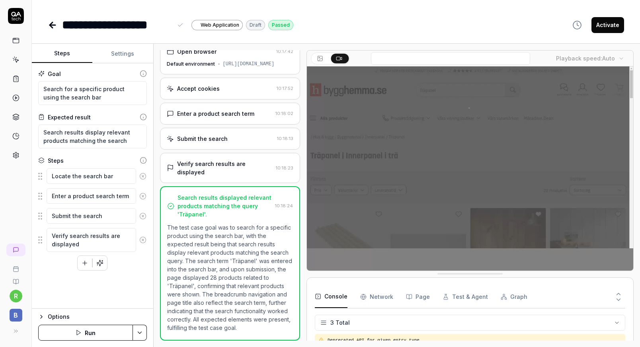
click at [53, 24] on icon at bounding box center [53, 25] width 10 height 10
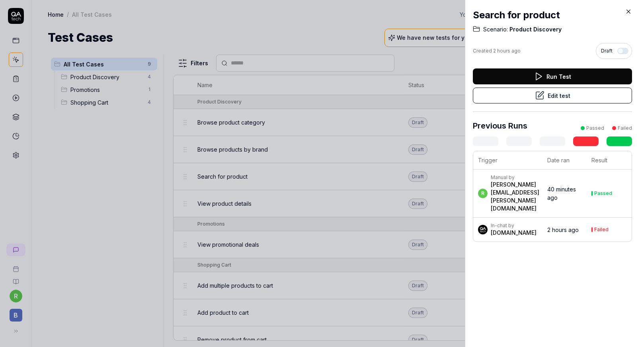
click at [629, 11] on icon at bounding box center [628, 11] width 7 height 7
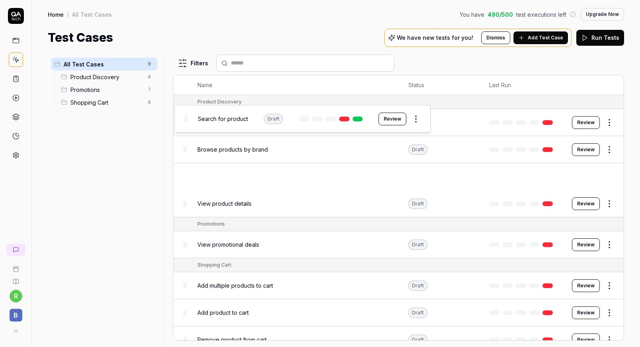
drag, startPoint x: 185, startPoint y: 179, endPoint x: 186, endPoint y: 122, distance: 57.7
click at [186, 122] on body "r B Home / All Test Cases You have 490 / 500 test executions left Upgrade Now H…" at bounding box center [320, 173] width 640 height 347
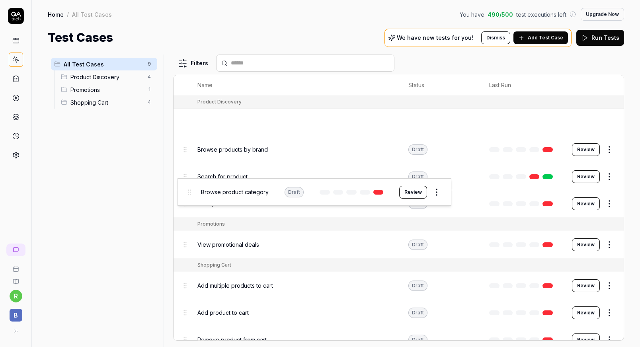
drag, startPoint x: 186, startPoint y: 123, endPoint x: 190, endPoint y: 193, distance: 69.3
click at [190, 193] on body "r B Home / All Test Cases You have 490 / 500 test executions left Upgrade Now H…" at bounding box center [320, 173] width 640 height 347
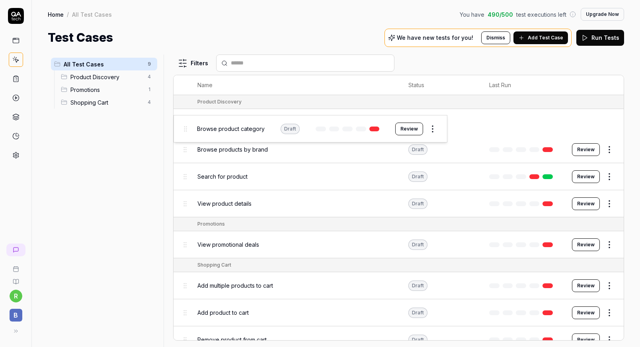
drag, startPoint x: 186, startPoint y: 124, endPoint x: 182, endPoint y: 185, distance: 61.8
click at [182, 185] on body "r B Home / All Test Cases You have 490 / 500 test executions left Upgrade Now H…" at bounding box center [320, 173] width 640 height 347
drag, startPoint x: 187, startPoint y: 125, endPoint x: 193, endPoint y: 181, distance: 56.1
click at [193, 181] on body "r B Home / All Test Cases You have 490 / 500 test executions left Upgrade Now H…" at bounding box center [320, 173] width 640 height 347
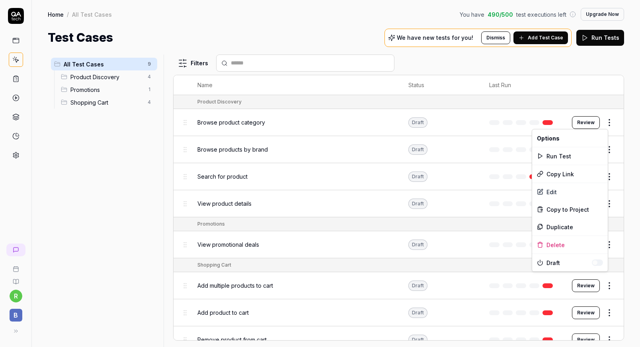
click at [603, 121] on html "r B Home / All Test Cases You have 490 / 500 test executions left Upgrade Now H…" at bounding box center [320, 173] width 640 height 347
click at [571, 155] on div "Run Test" at bounding box center [570, 156] width 76 height 18
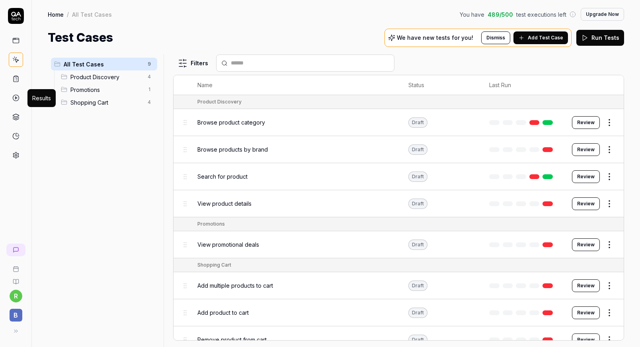
click at [16, 99] on polygon at bounding box center [16, 98] width 2 height 2
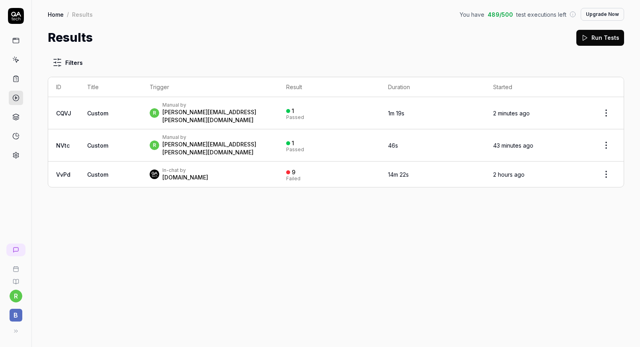
click at [607, 111] on html "r B Home / Results You have 489 / 500 test executions left Upgrade Now Home / R…" at bounding box center [320, 173] width 640 height 347
click at [473, 222] on html "r B Home / Results You have 489 / 500 test executions left Upgrade Now Home / R…" at bounding box center [320, 173] width 640 height 347
click at [95, 110] on span "Custom" at bounding box center [97, 113] width 21 height 7
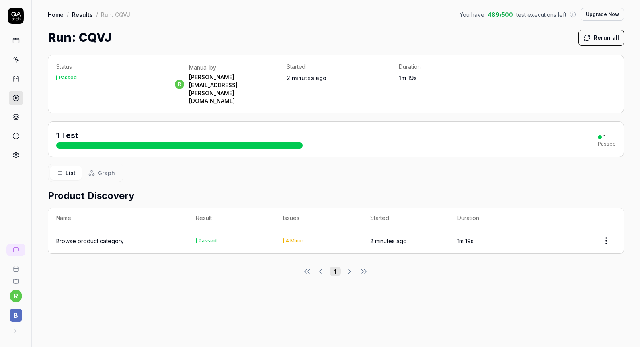
click at [105, 237] on div "Browse product category" at bounding box center [90, 241] width 68 height 8
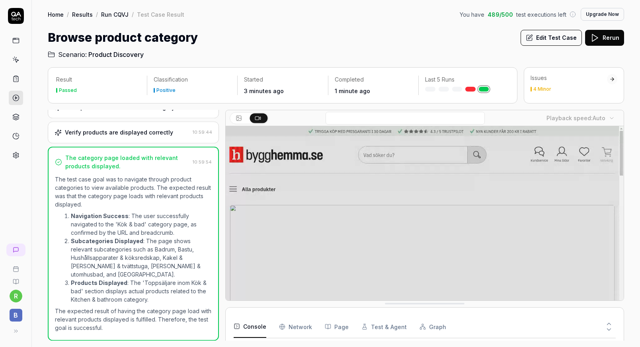
scroll to position [101, 0]
